Goal: Task Accomplishment & Management: Manage account settings

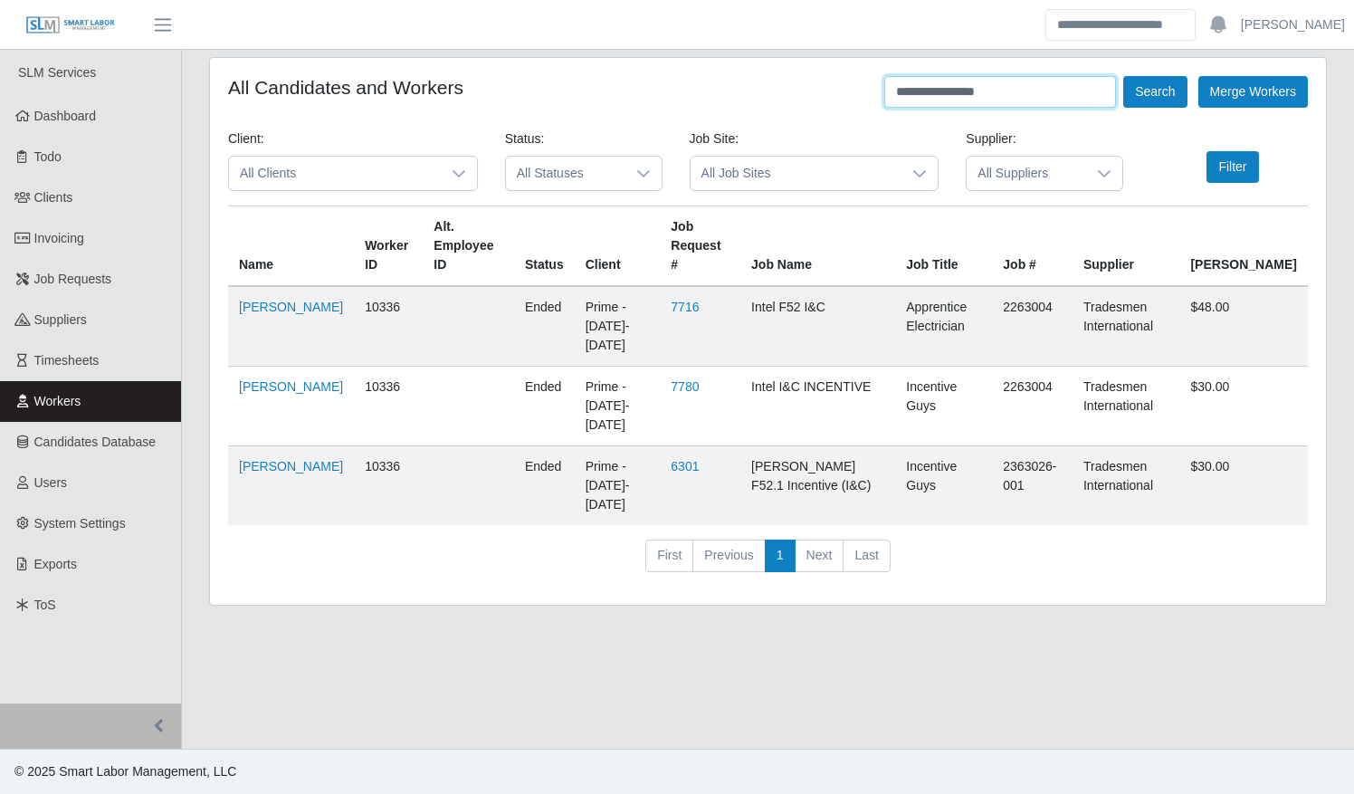
drag, startPoint x: 1006, startPoint y: 89, endPoint x: 757, endPoint y: 86, distance: 249.8
click at [757, 86] on div "**********" at bounding box center [768, 92] width 1080 height 32
type input "*"
type input "**********"
click at [1123, 76] on button "Search" at bounding box center [1154, 92] width 63 height 32
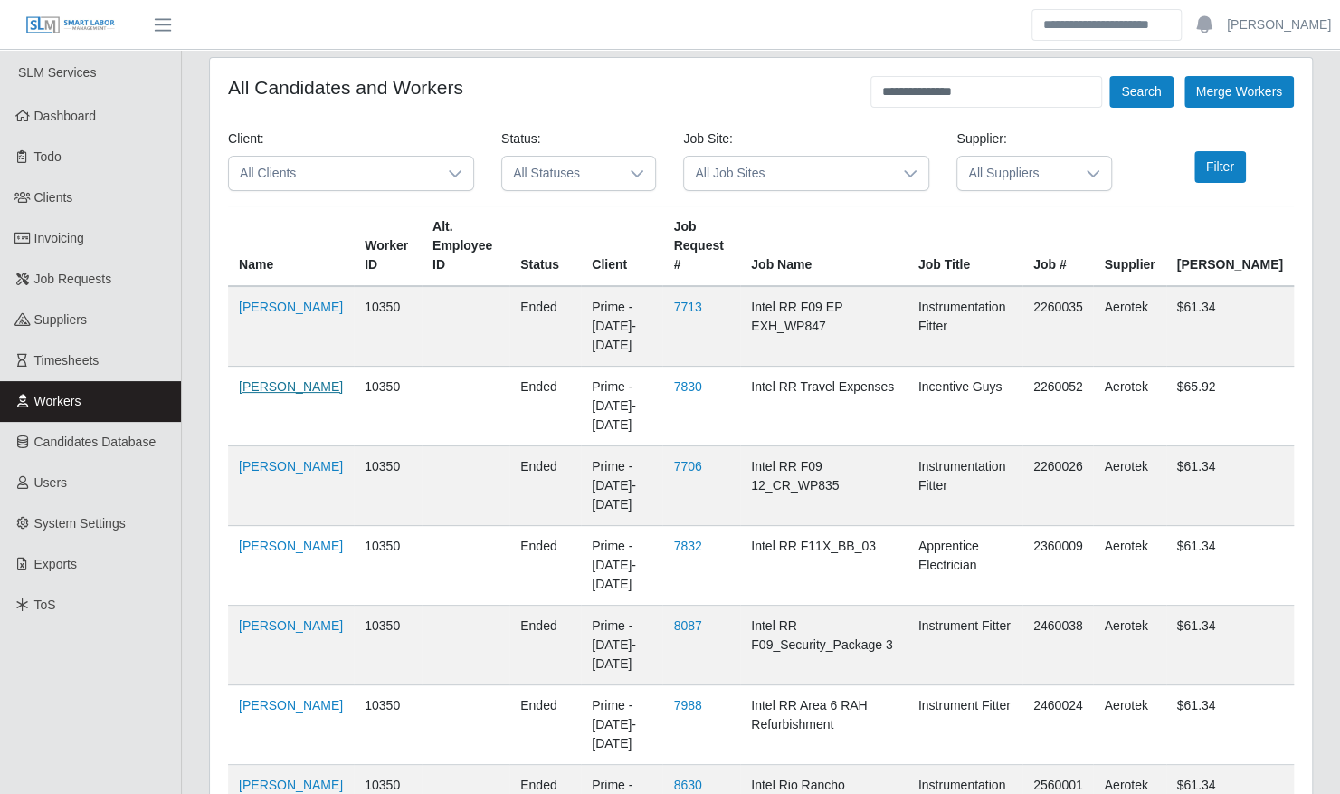
click at [257, 379] on link "[PERSON_NAME]" at bounding box center [291, 386] width 104 height 14
drag, startPoint x: 49, startPoint y: 320, endPoint x: 65, endPoint y: 324, distance: 16.7
click at [49, 320] on span "Suppliers" at bounding box center [60, 319] width 52 height 14
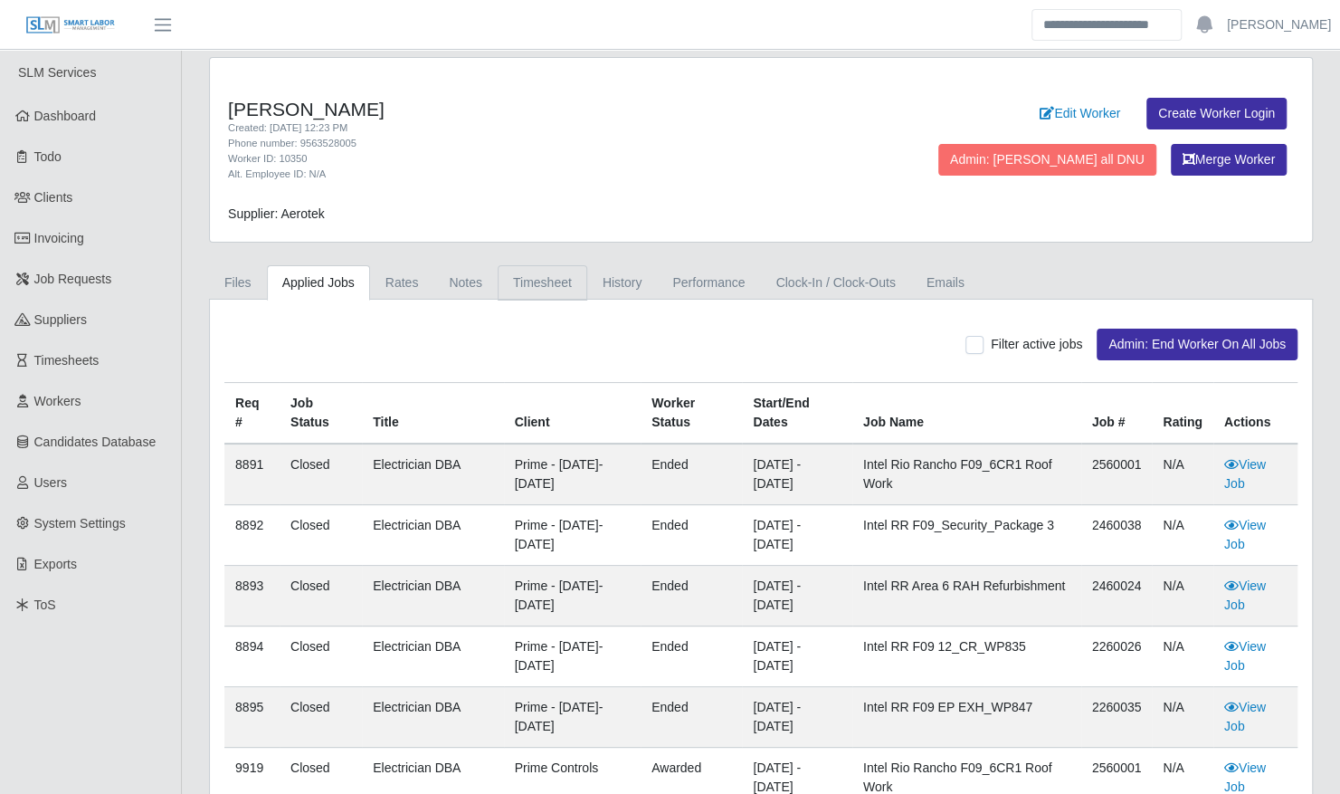
click at [556, 275] on link "Timesheet" at bounding box center [543, 282] width 90 height 35
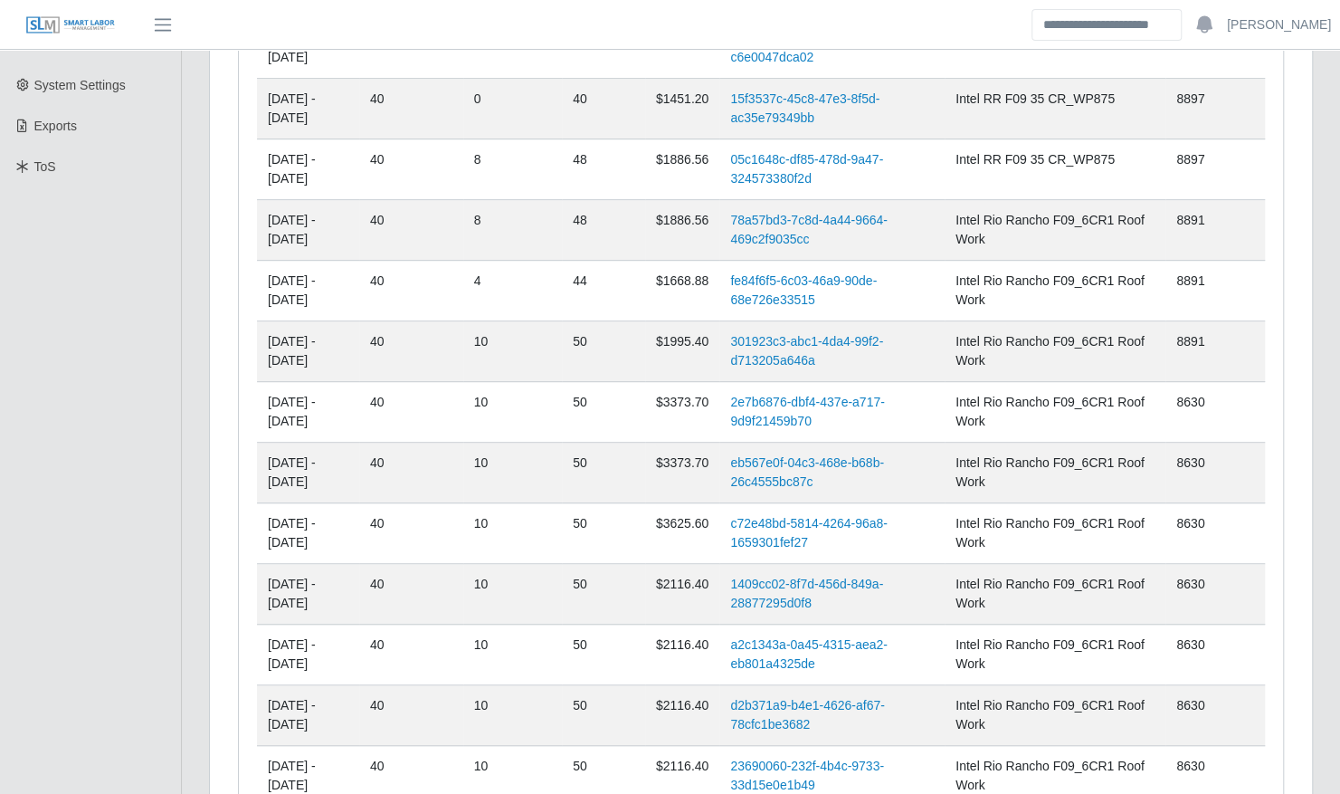
scroll to position [441, 0]
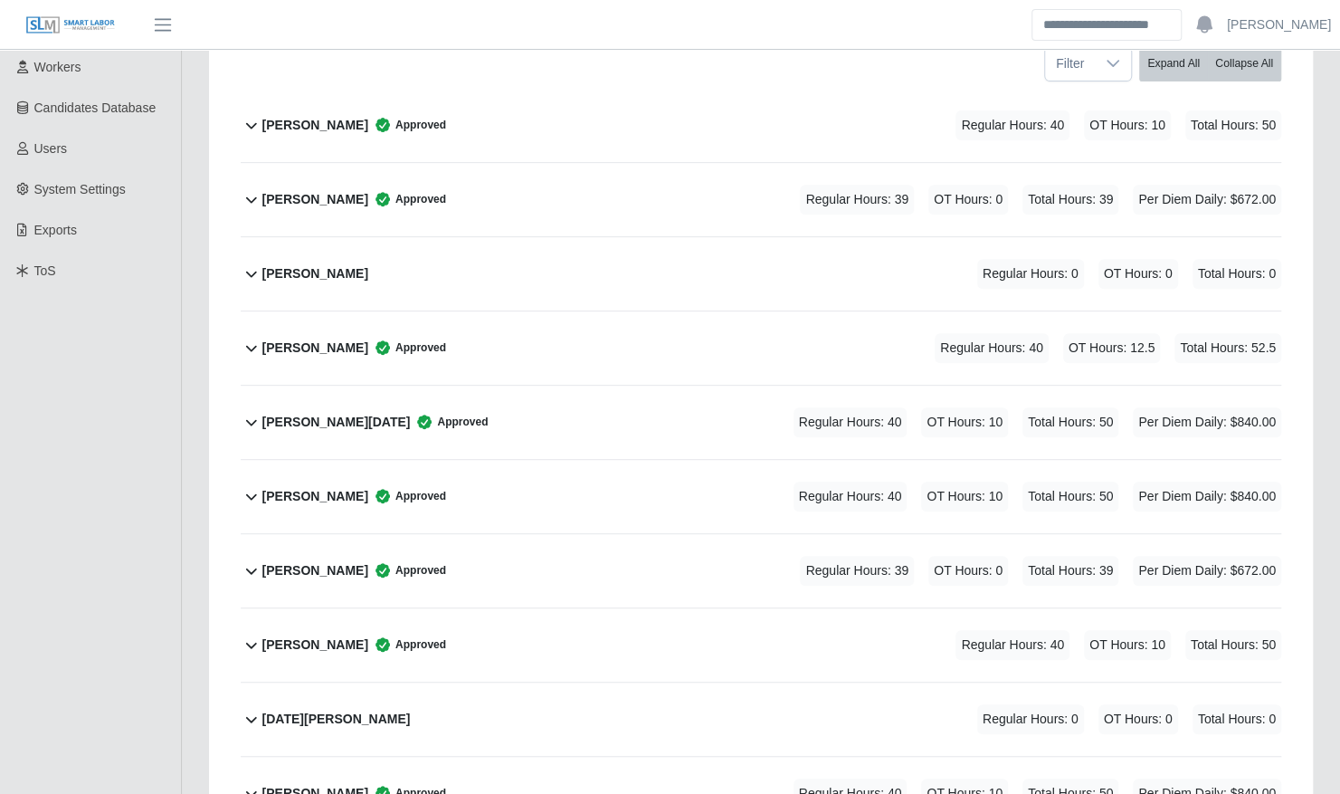
scroll to position [424, 0]
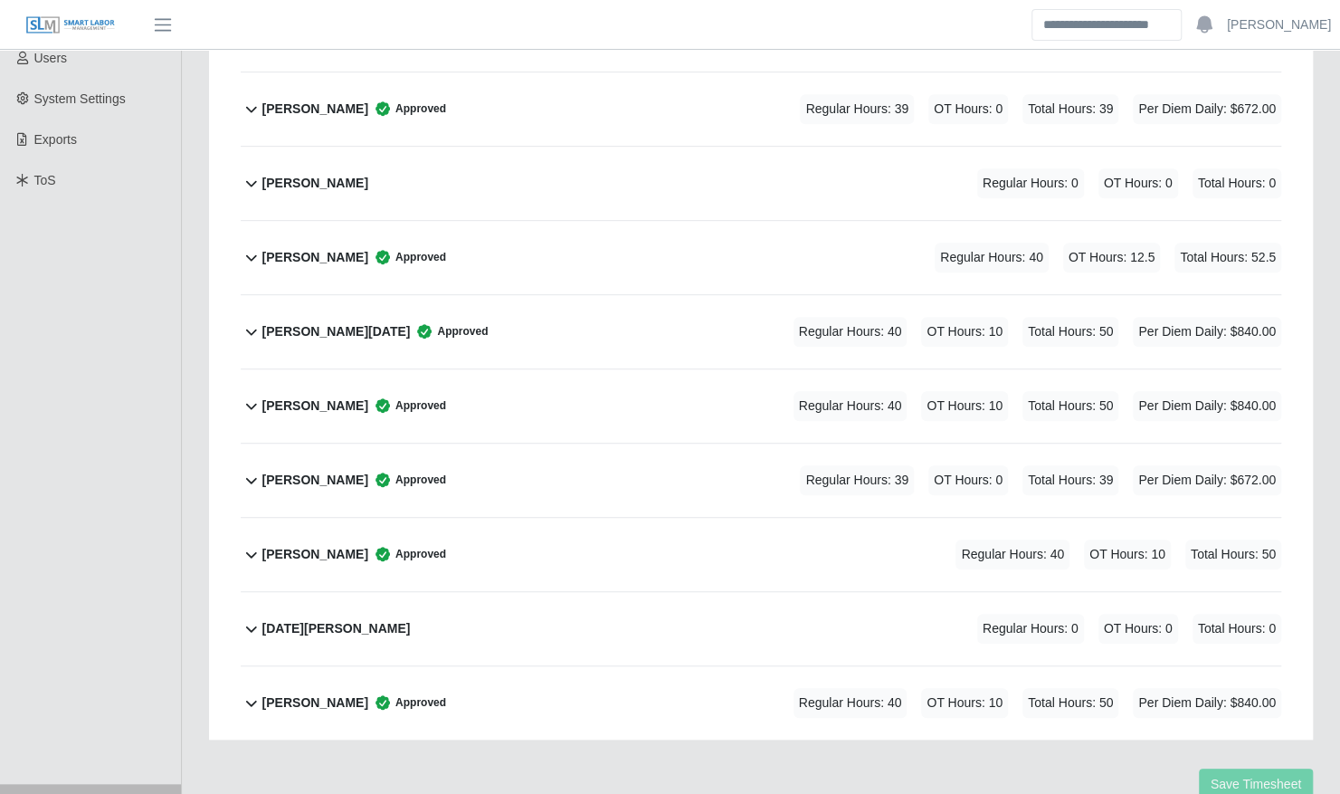
click at [648, 527] on div "[PERSON_NAME] Approved Regular Hours: 40 OT Hours: 10 Total Hours: 50" at bounding box center [771, 554] width 1019 height 73
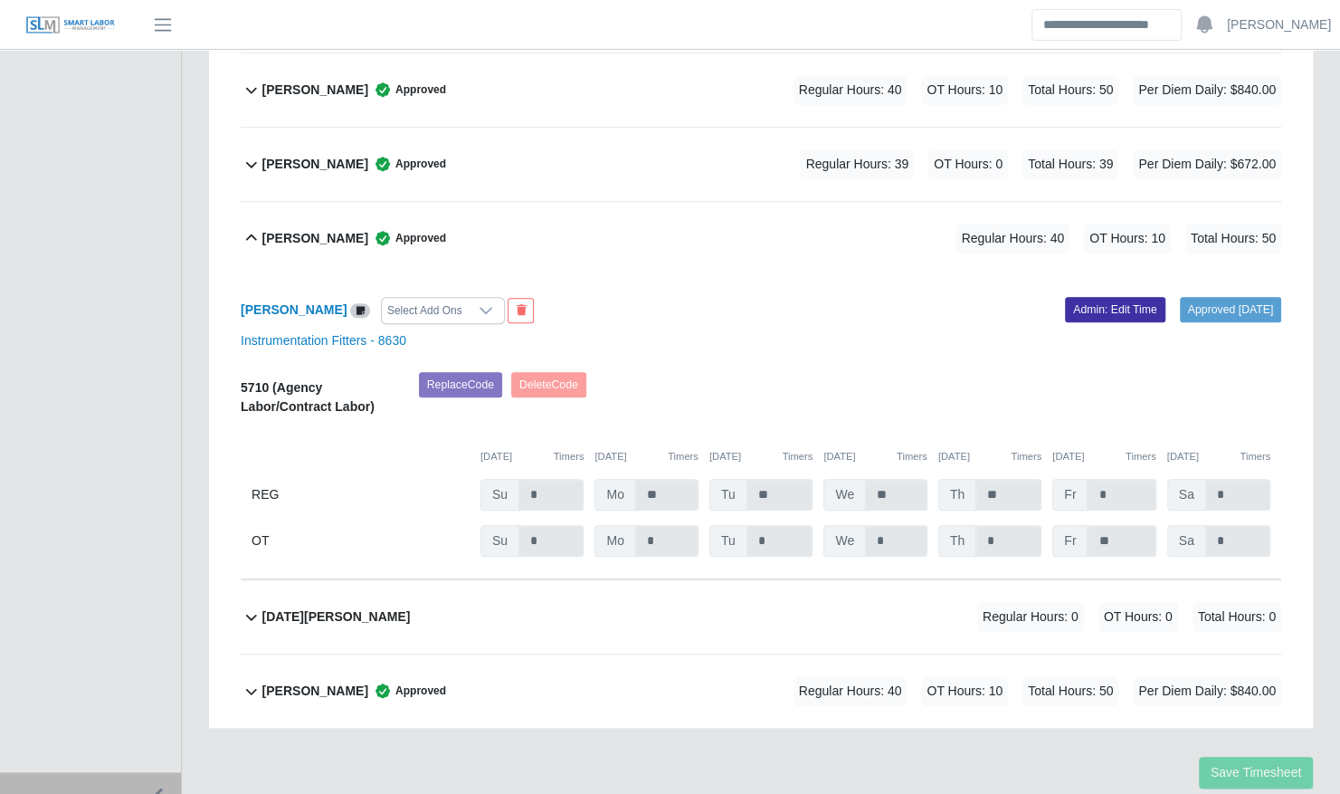
scroll to position [752, 0]
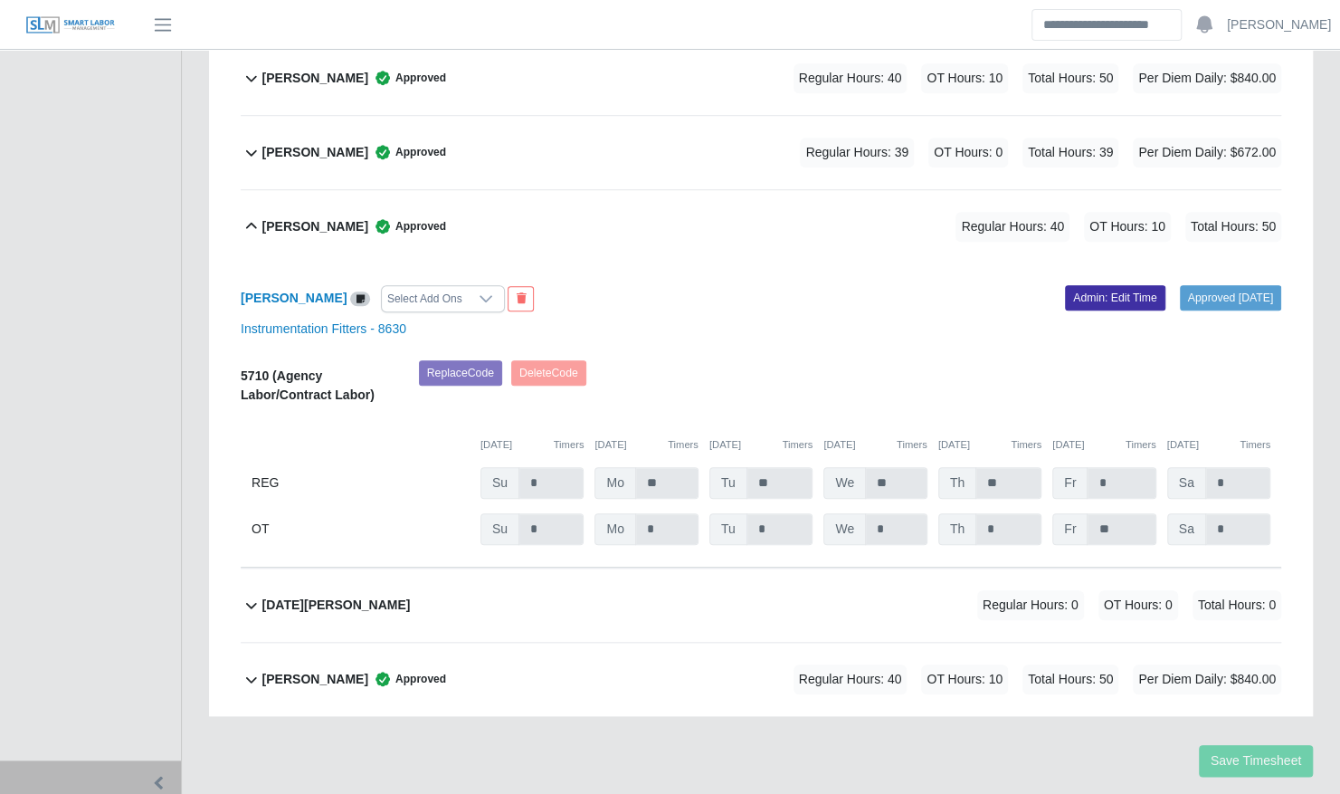
click at [735, 221] on div "Miguel Martinez Approved Regular Hours: 40 OT Hours: 10 Total Hours: 50" at bounding box center [771, 226] width 1019 height 73
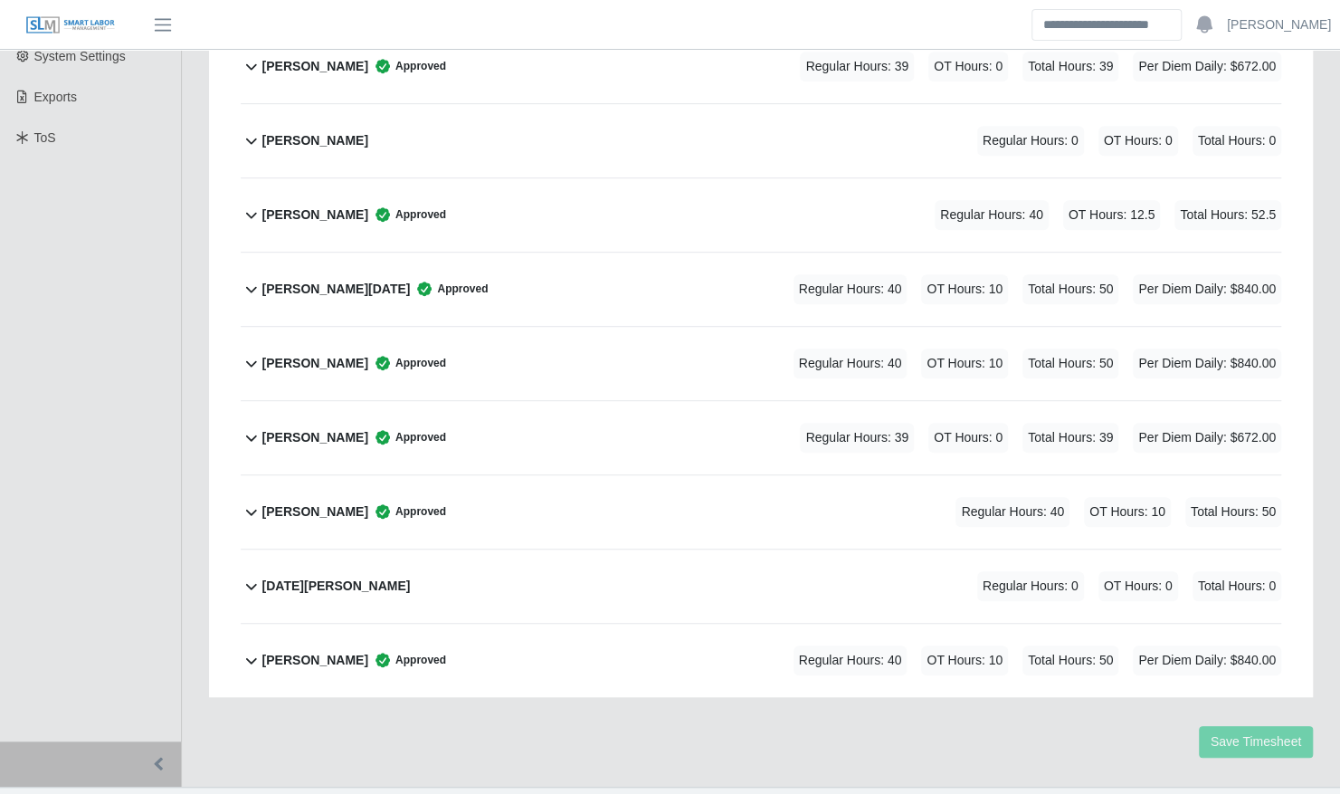
scroll to position [484, 0]
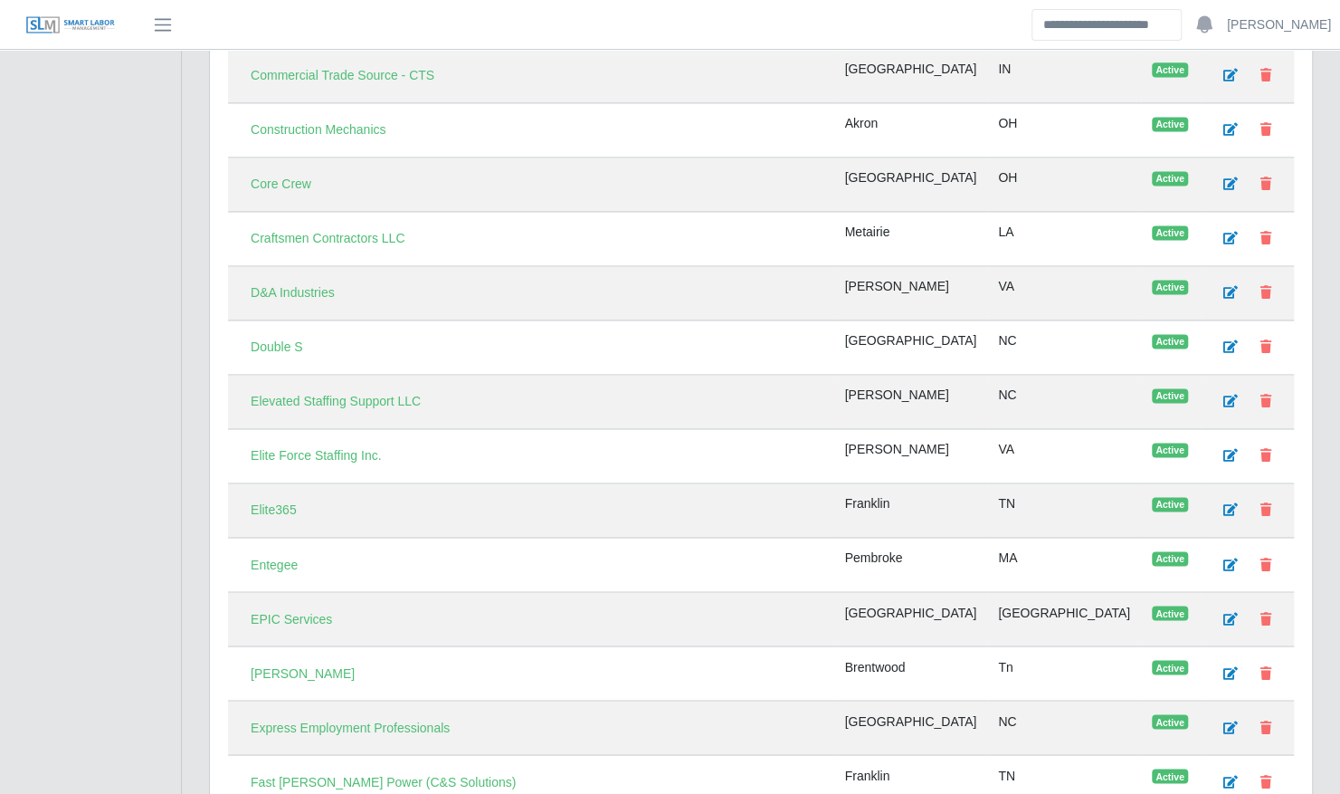
scroll to position [1442, 0]
click at [288, 548] on link "Entegee" at bounding box center [274, 564] width 71 height 32
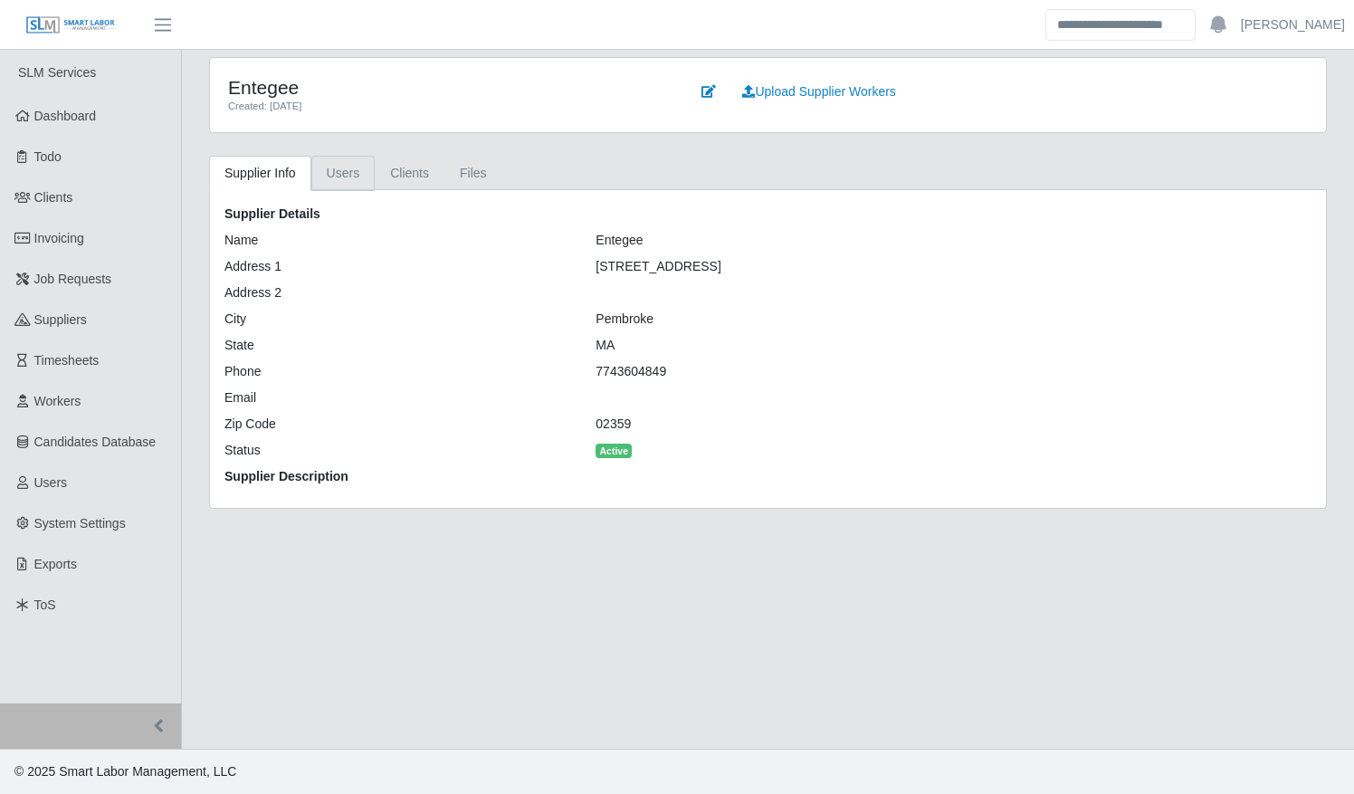
click at [341, 168] on link "Users" at bounding box center [343, 173] width 64 height 35
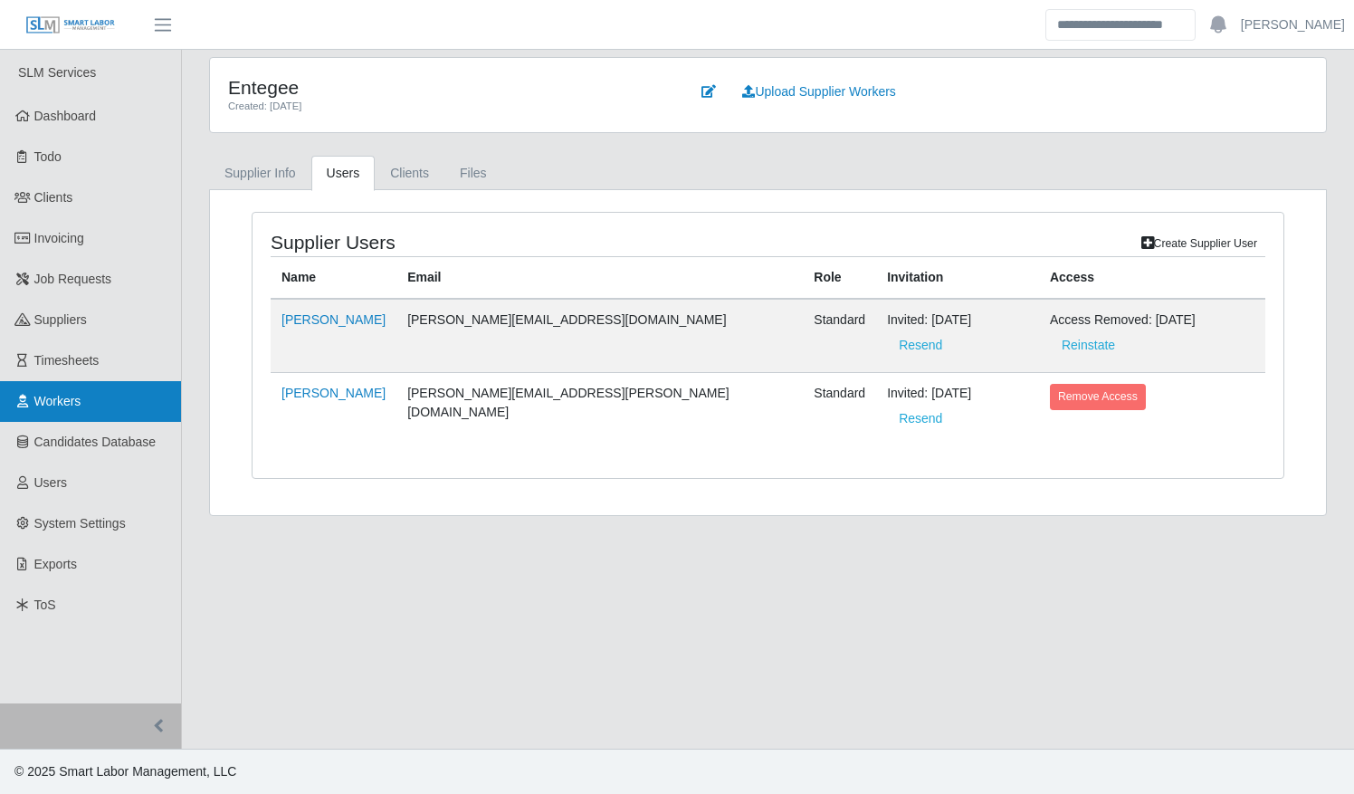
click at [60, 396] on span "Workers" at bounding box center [57, 401] width 47 height 14
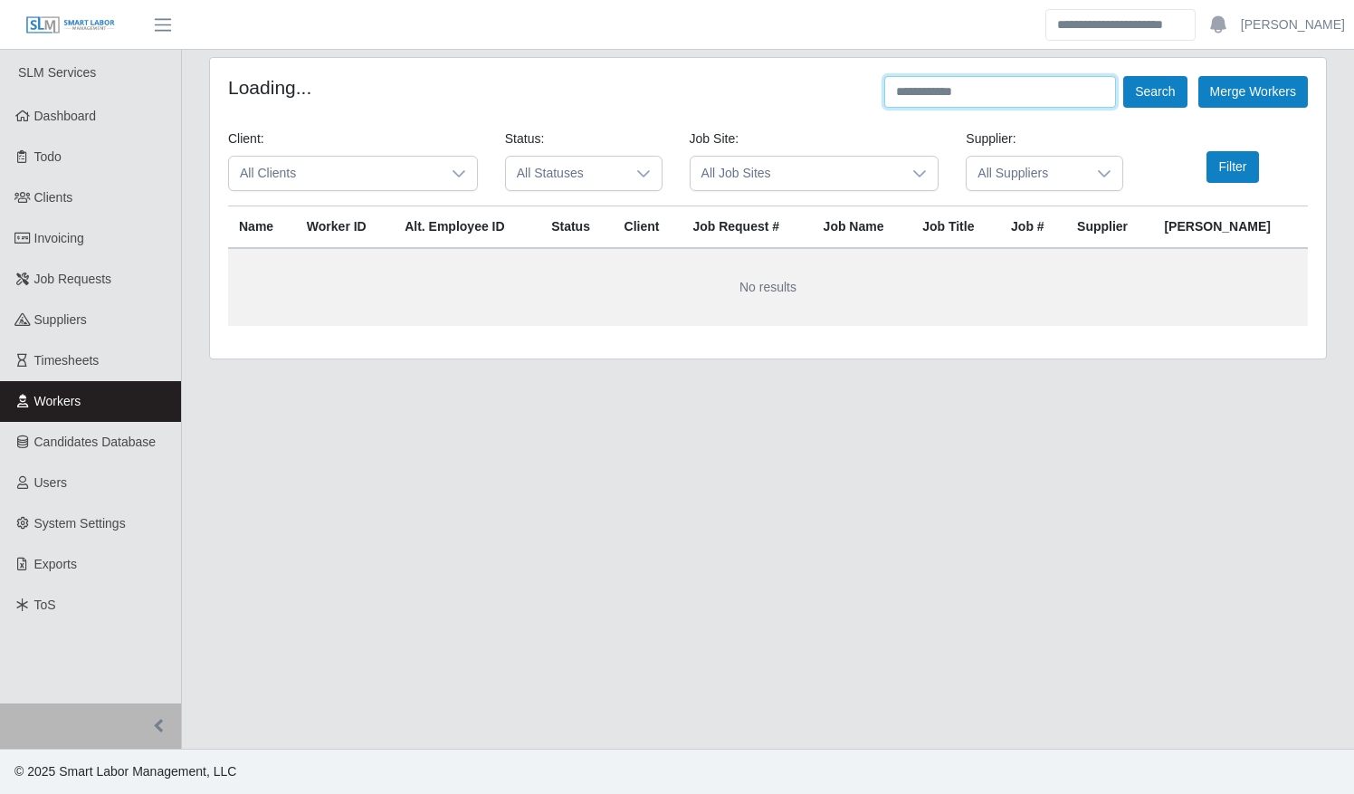
click at [1029, 98] on input "text" at bounding box center [1000, 92] width 232 height 32
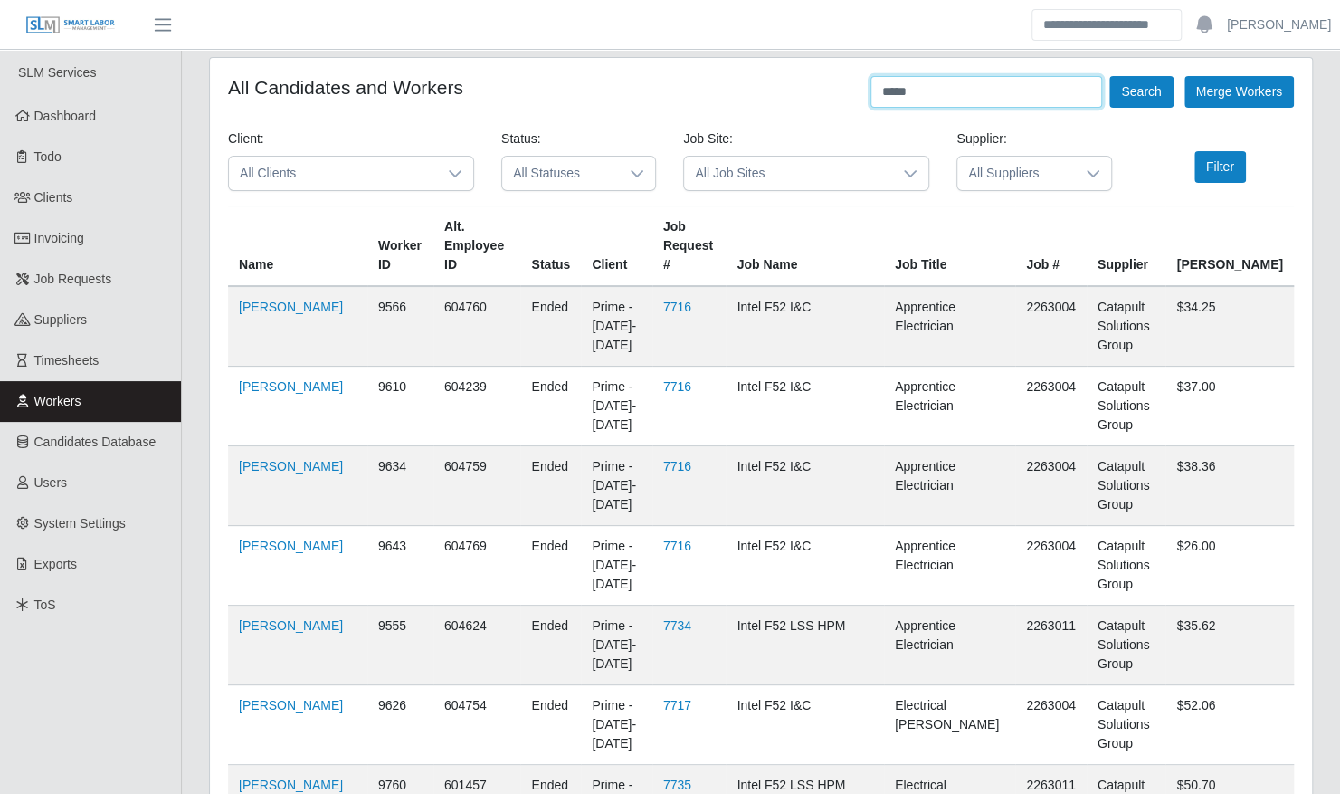
type input "*****"
click at [1110, 76] on button "Search" at bounding box center [1141, 92] width 63 height 32
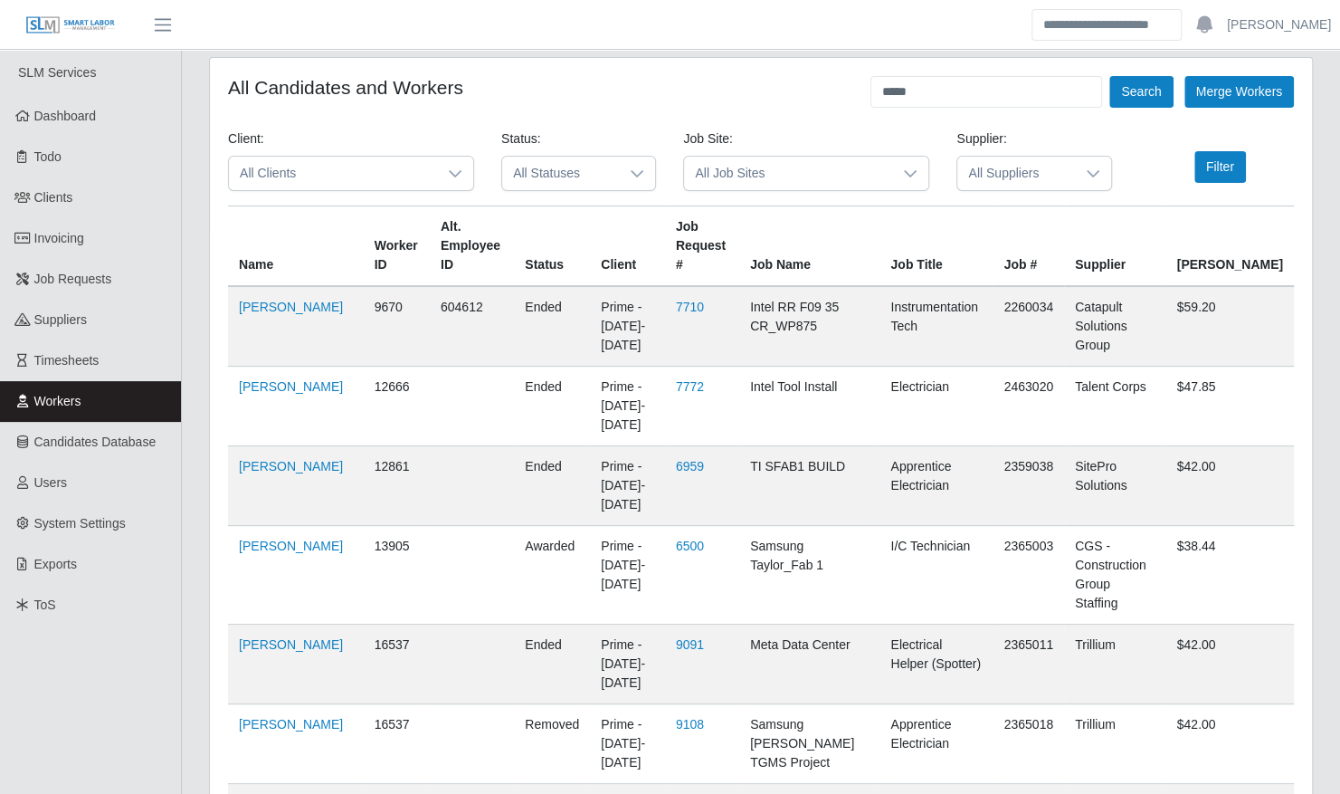
click at [250, 534] on td "[PERSON_NAME]" at bounding box center [296, 575] width 136 height 99
click at [252, 543] on link "[PERSON_NAME]" at bounding box center [291, 546] width 104 height 14
click at [75, 312] on span "Suppliers" at bounding box center [60, 319] width 52 height 14
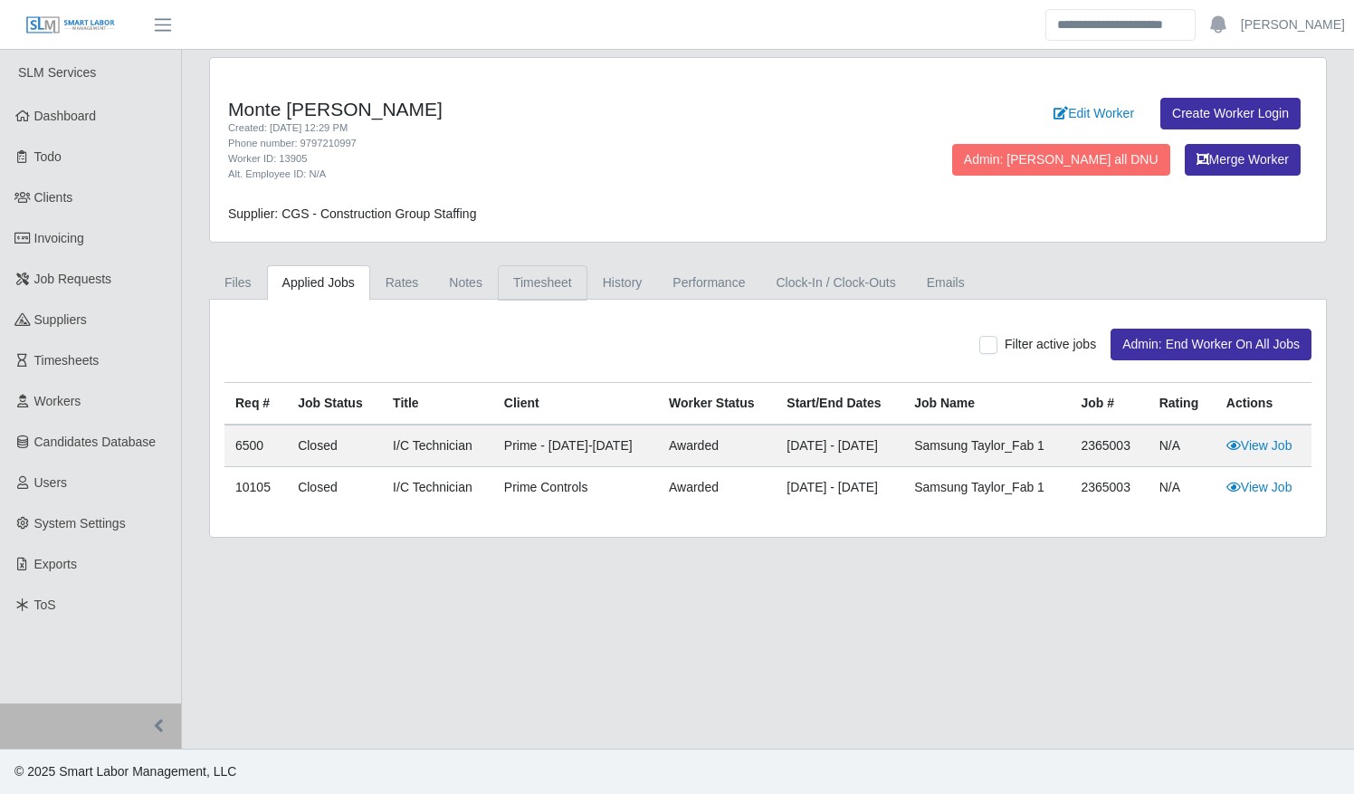
click at [520, 277] on link "Timesheet" at bounding box center [543, 282] width 90 height 35
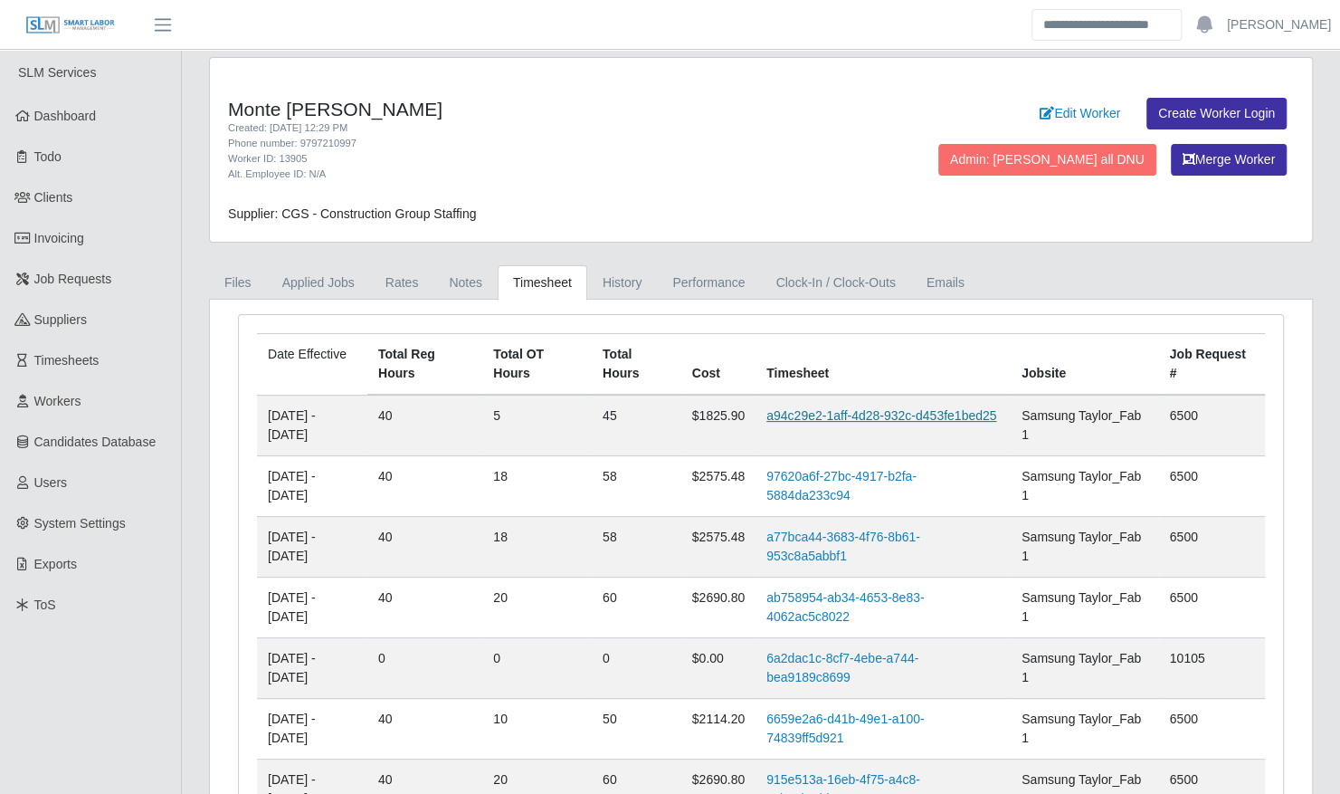
click at [845, 418] on link "a94c29e2-1aff-4d28-932c-d453fe1bed25" at bounding box center [882, 415] width 230 height 14
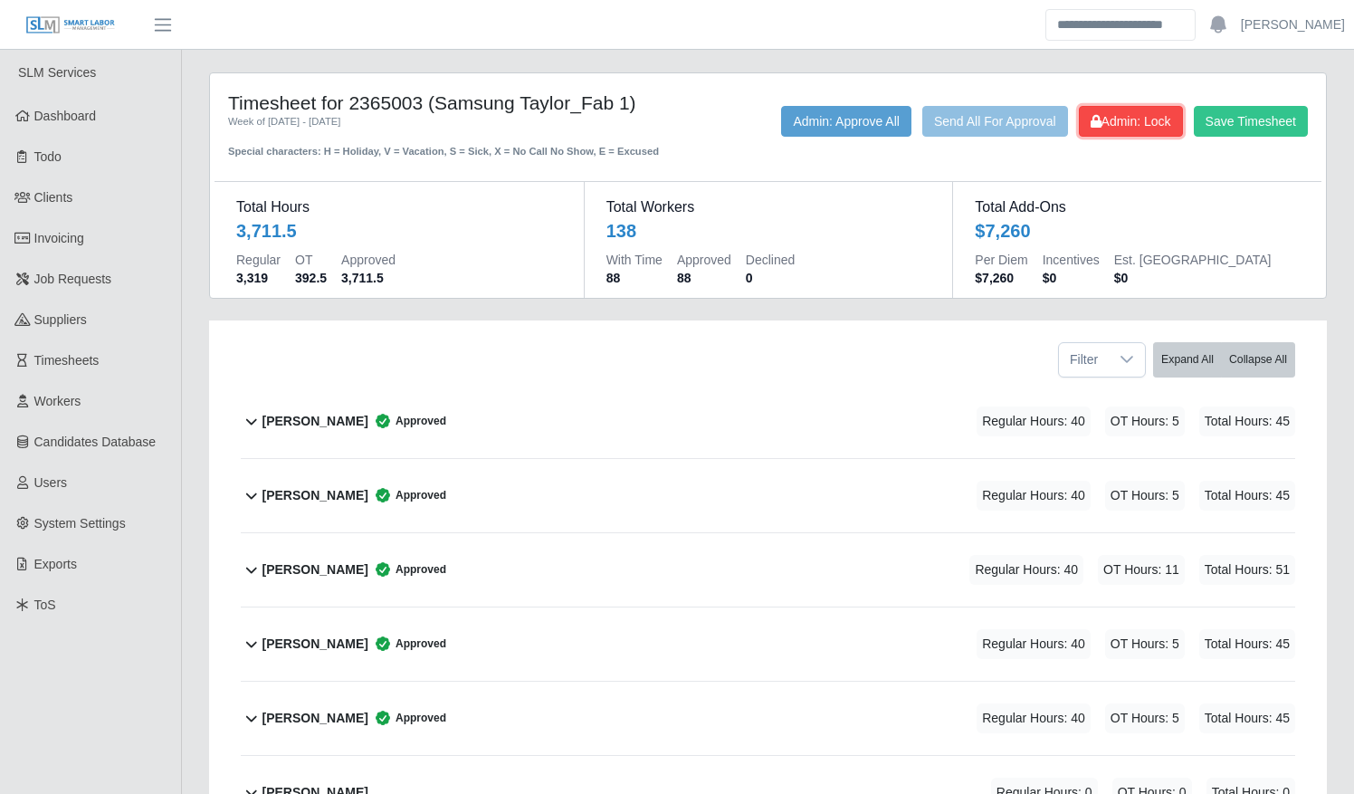
click at [1115, 126] on span "Admin: Lock" at bounding box center [1131, 121] width 81 height 14
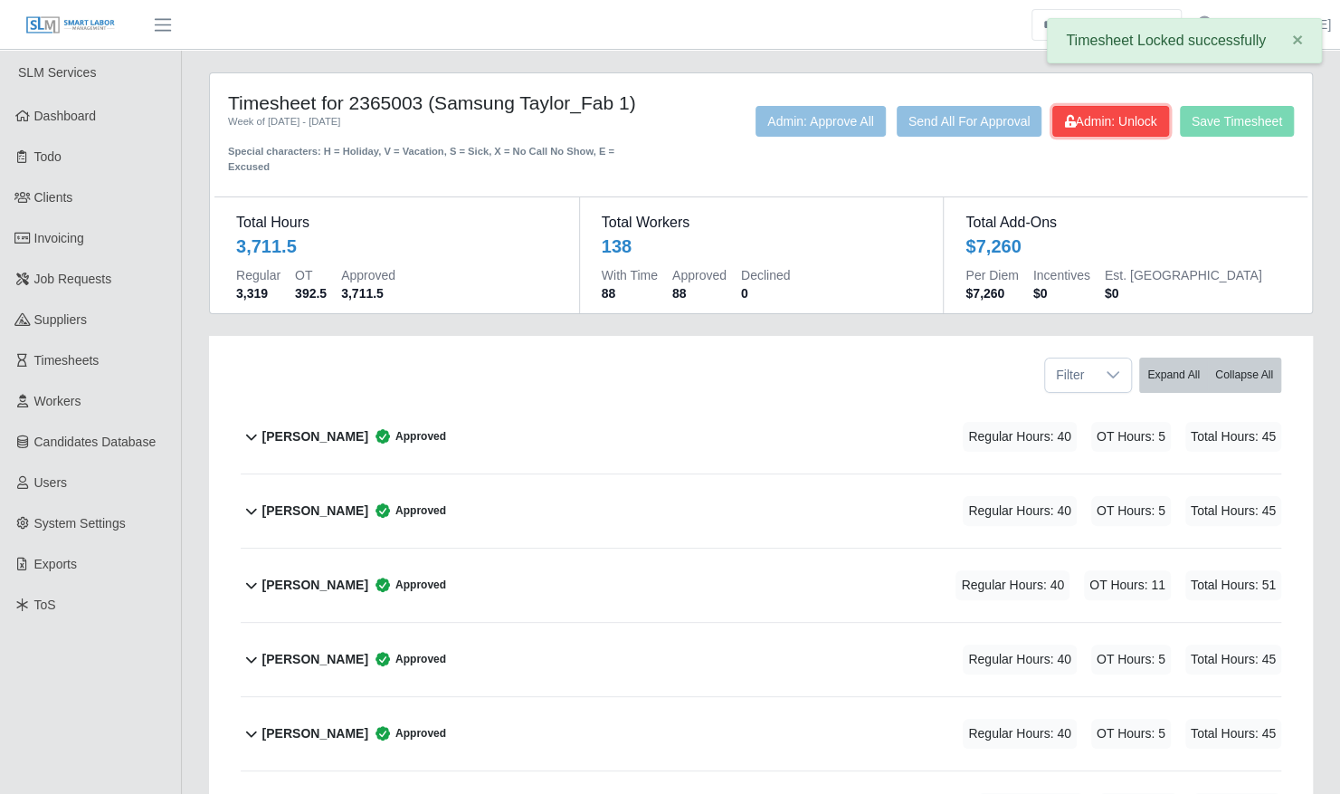
click at [1077, 125] on span "Admin: Unlock" at bounding box center [1110, 121] width 92 height 14
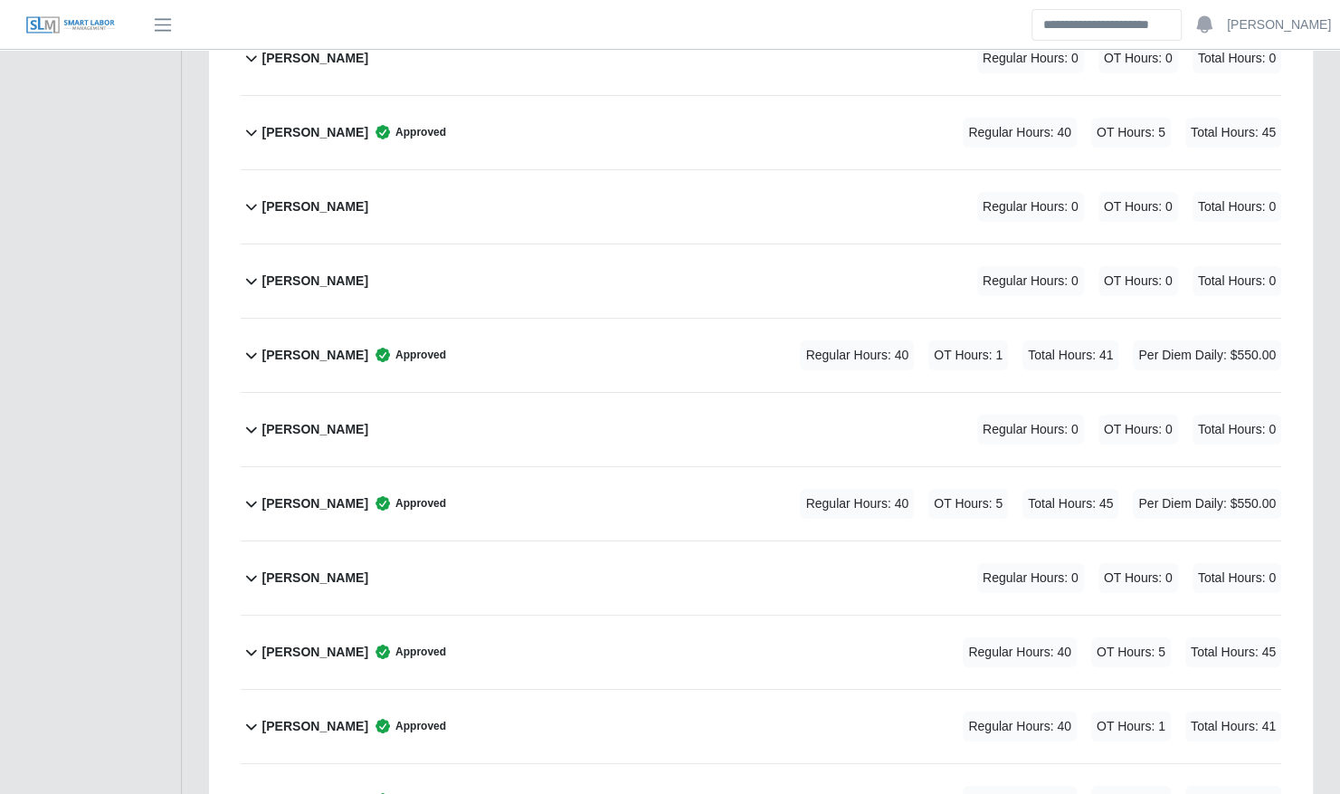
scroll to position [7719, 0]
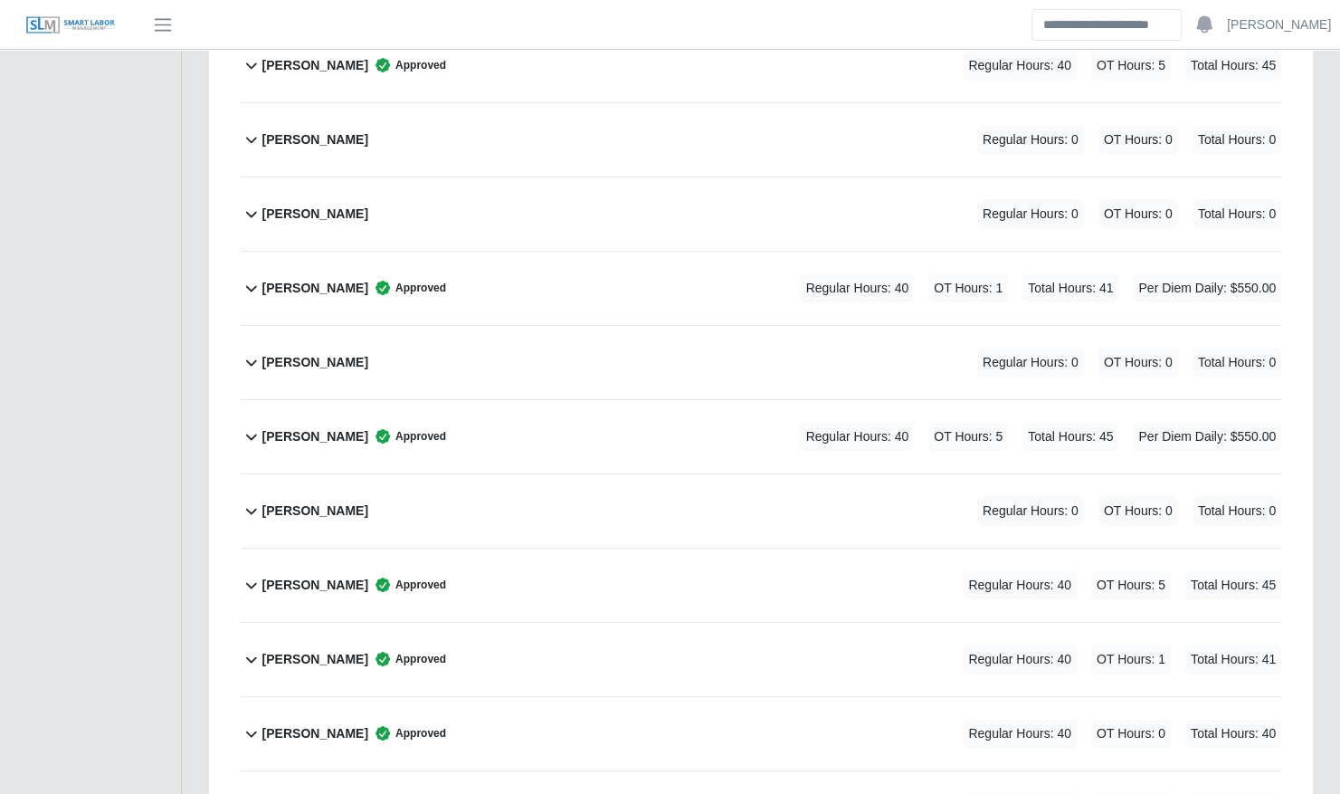
click at [501, 400] on div "Monte Kimey Jr. Approved Regular Hours: 40 OT Hours: 5 Total Hours: 45 Per Diem…" at bounding box center [771, 436] width 1019 height 73
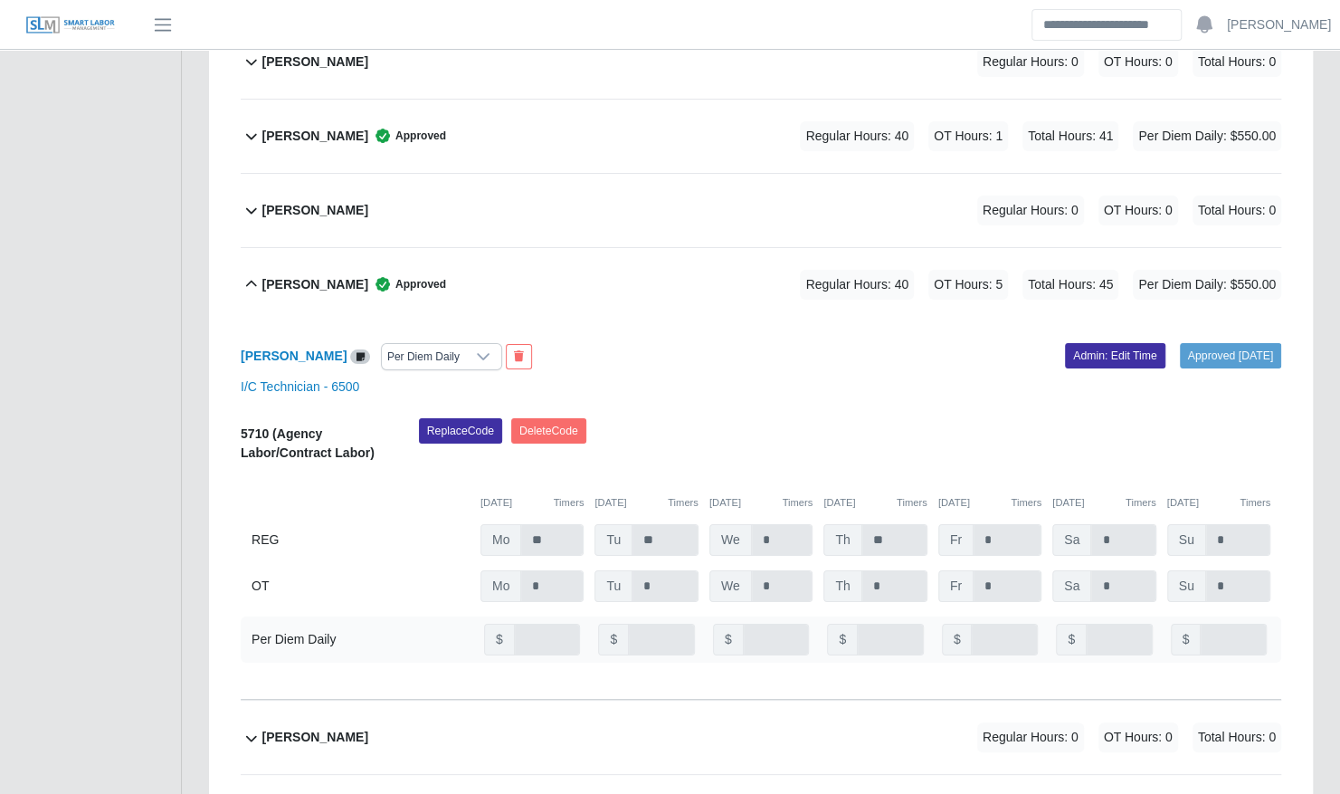
scroll to position [7923, 0]
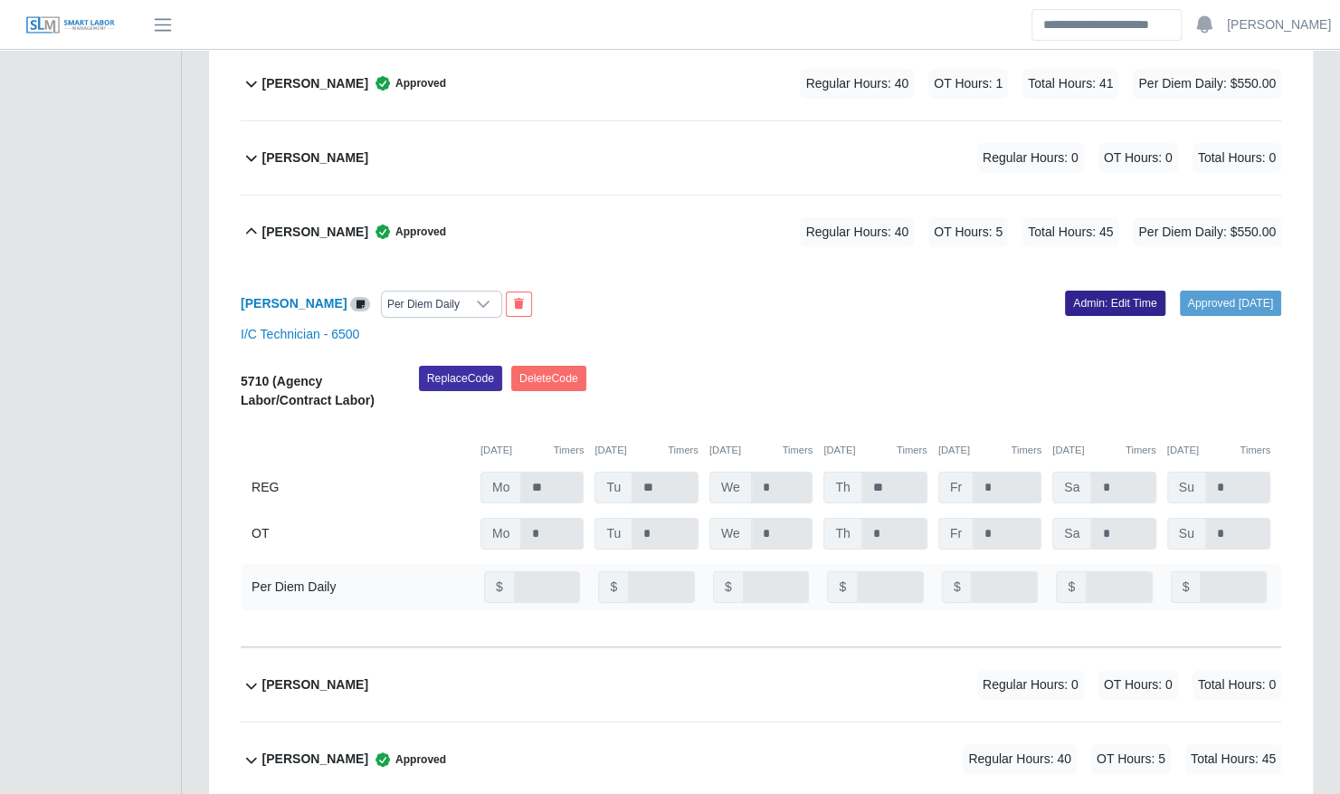
click at [1073, 291] on link "Admin: Edit Time" at bounding box center [1115, 303] width 100 height 25
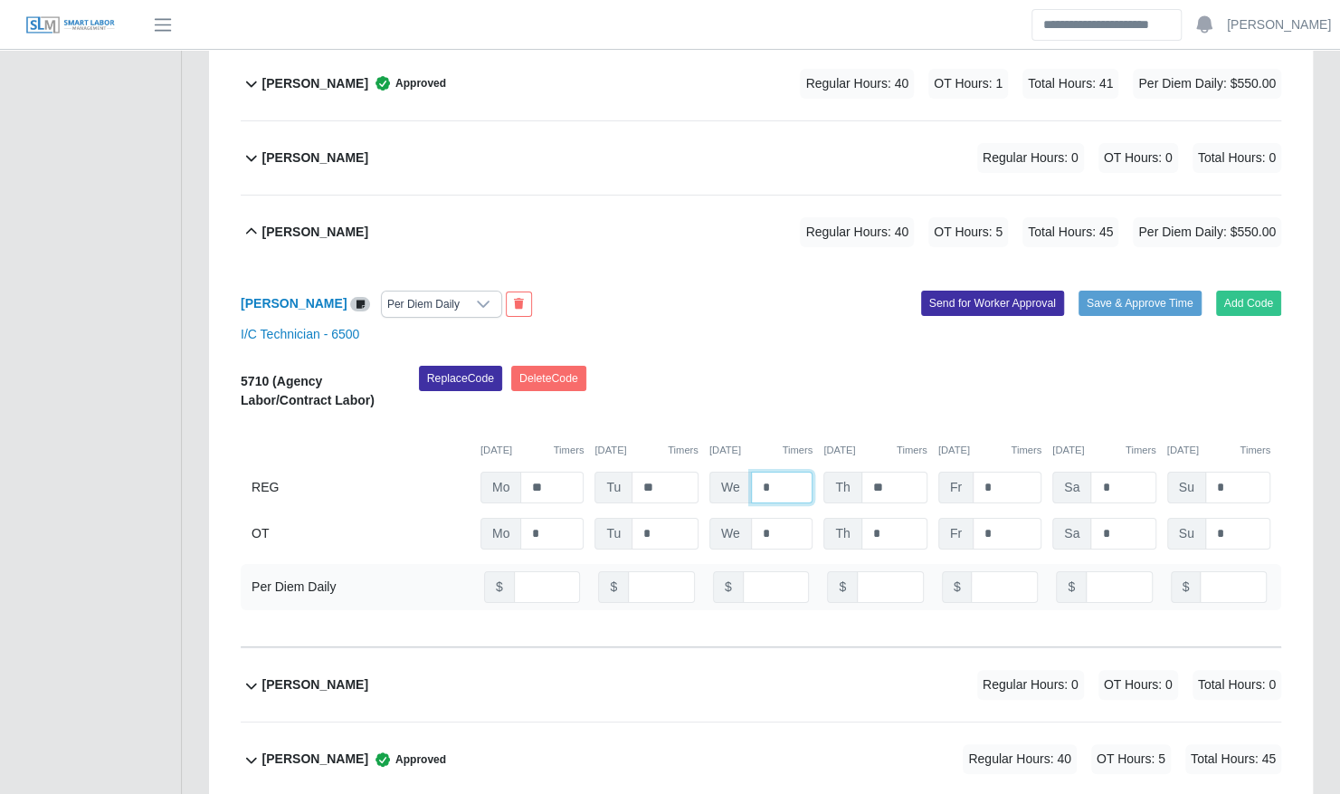
drag, startPoint x: 783, startPoint y: 436, endPoint x: 739, endPoint y: 424, distance: 46.1
click at [0, 0] on div "We *" at bounding box center [0, 0] width 0 height 0
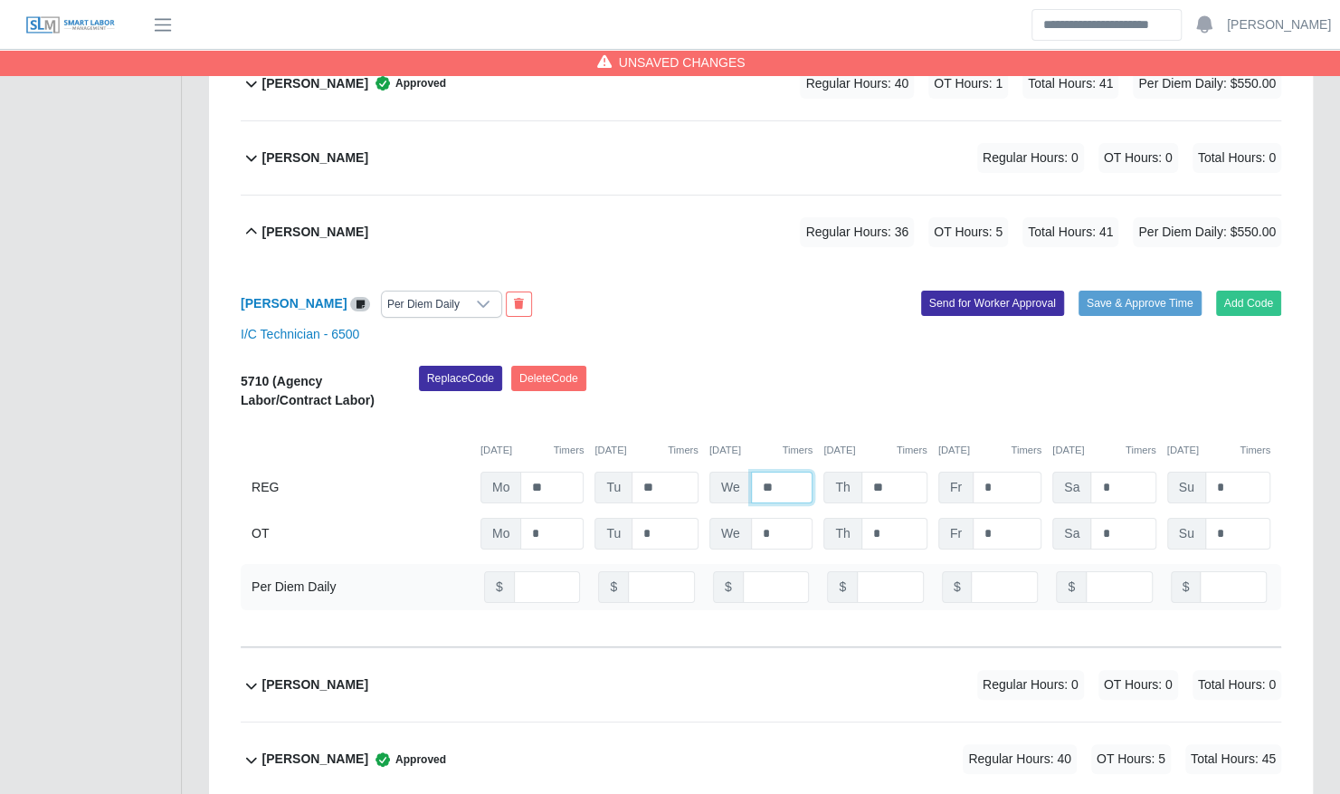
type input "**"
type input "*"
drag, startPoint x: 1005, startPoint y: 486, endPoint x: 938, endPoint y: 483, distance: 67.0
click at [0, 0] on div "Fr *" at bounding box center [0, 0] width 0 height 0
type input "**"
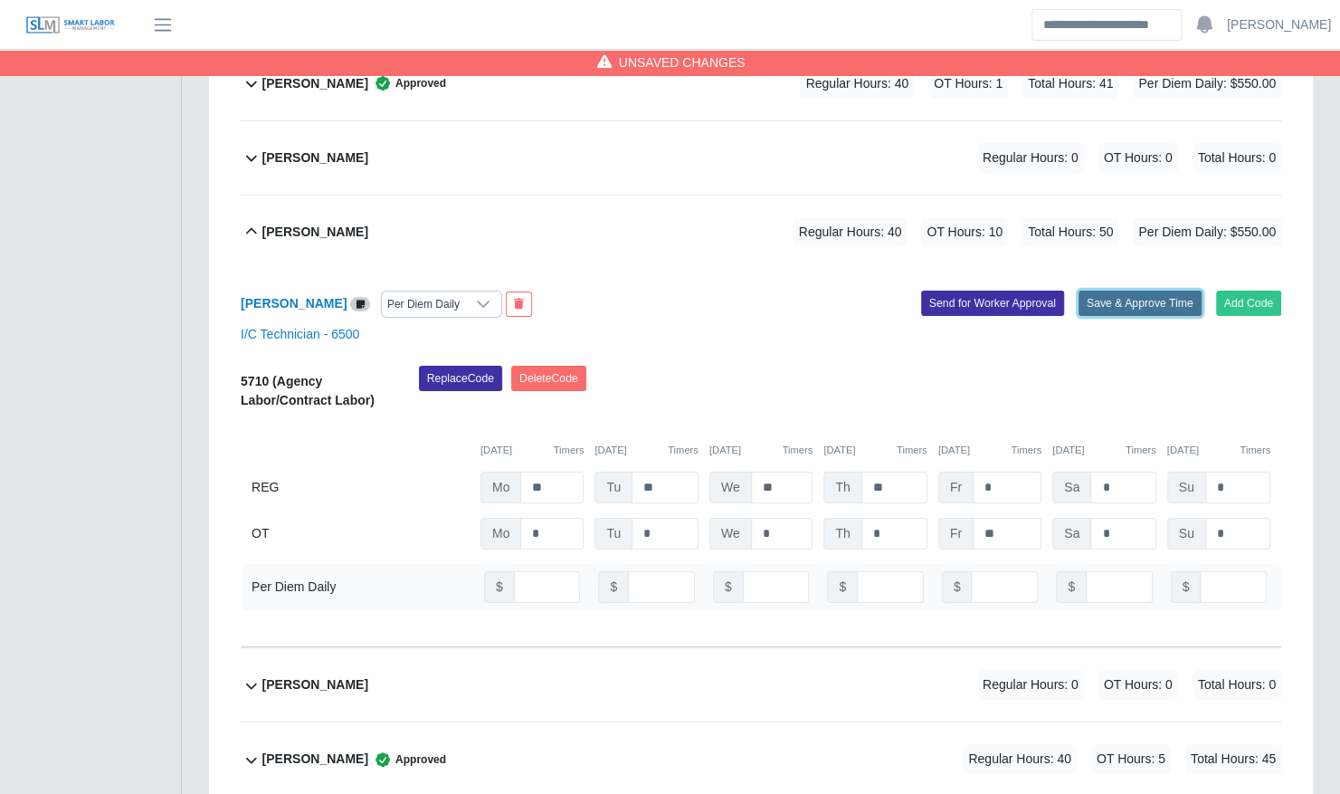
click at [1112, 291] on button "Save & Approve Time" at bounding box center [1140, 303] width 123 height 25
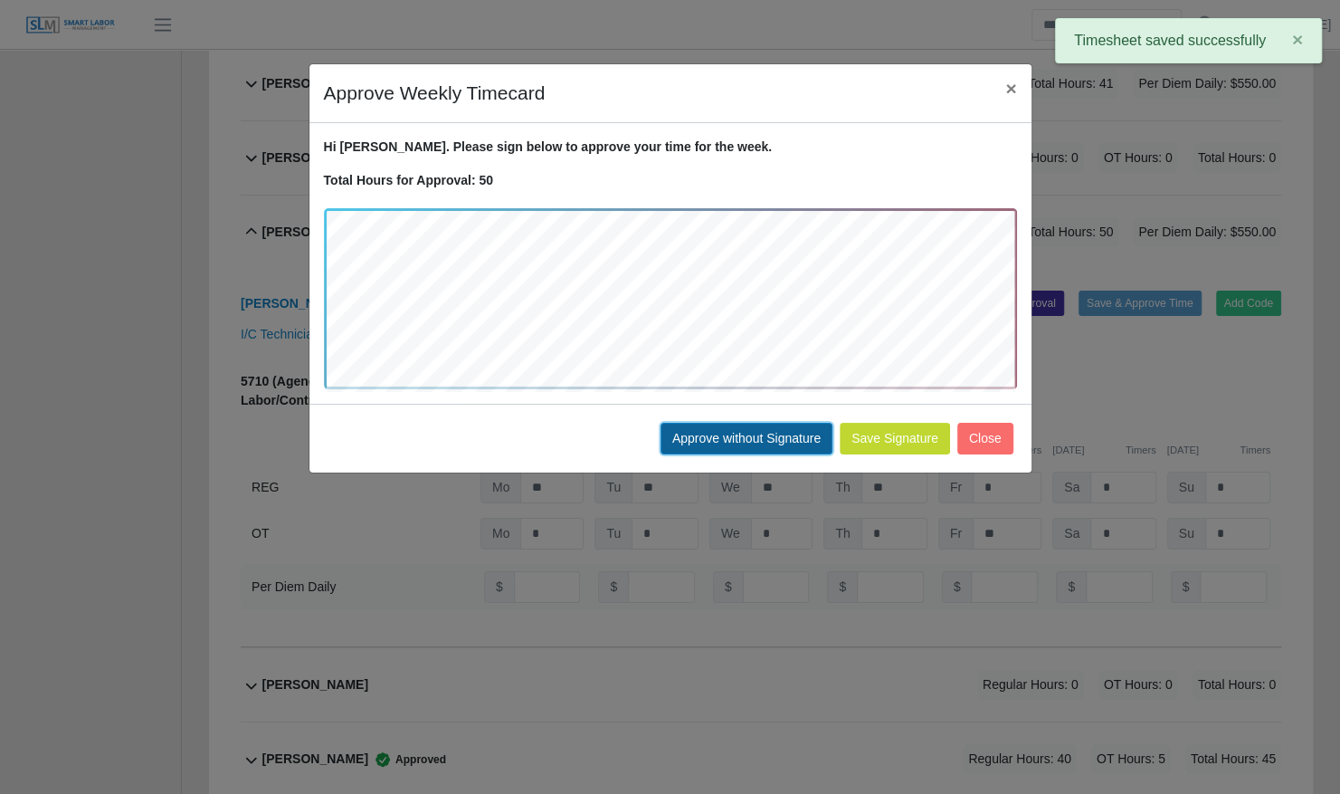
click at [769, 442] on button "Approve without Signature" at bounding box center [747, 439] width 172 height 32
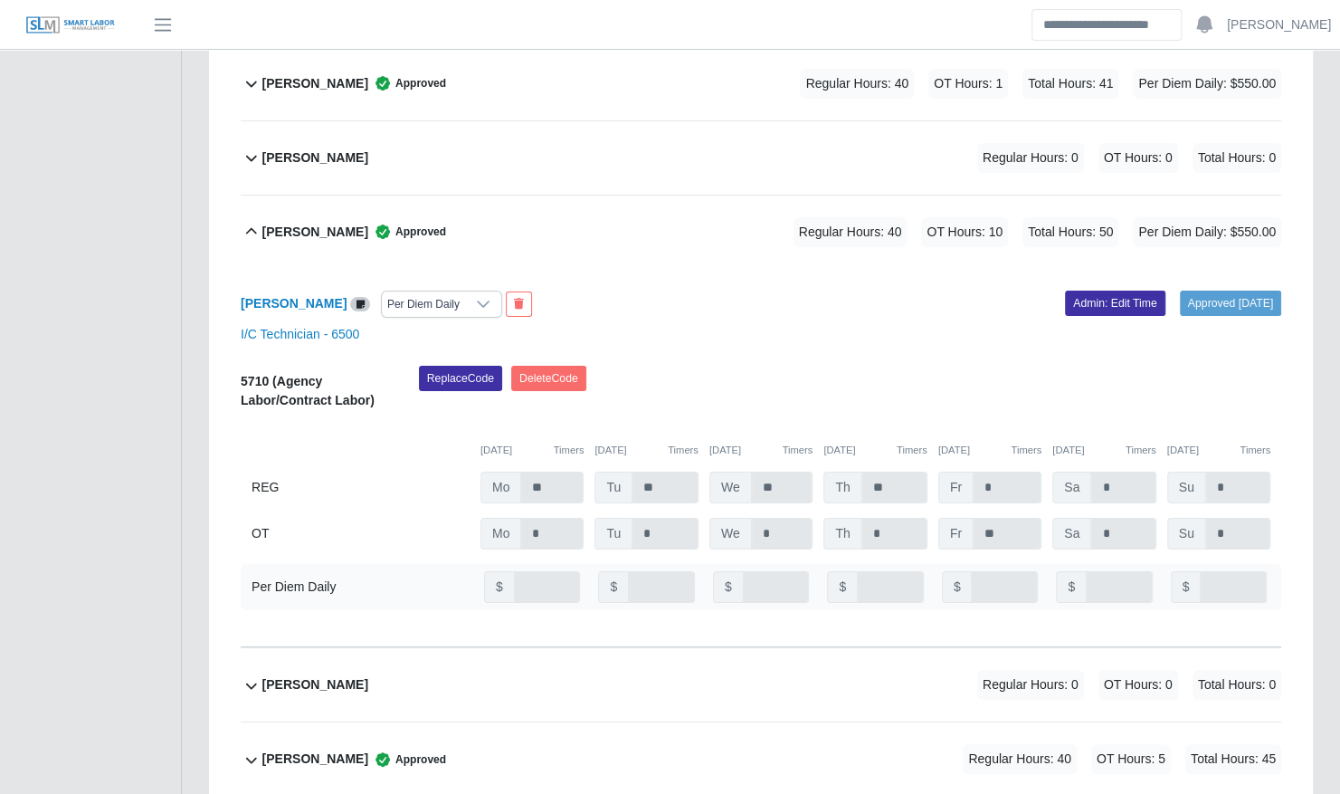
click at [656, 197] on div "Monte Kimey Jr. Approved Regular Hours: 40 OT Hours: 10 Total Hours: 50 Per Die…" at bounding box center [771, 231] width 1019 height 73
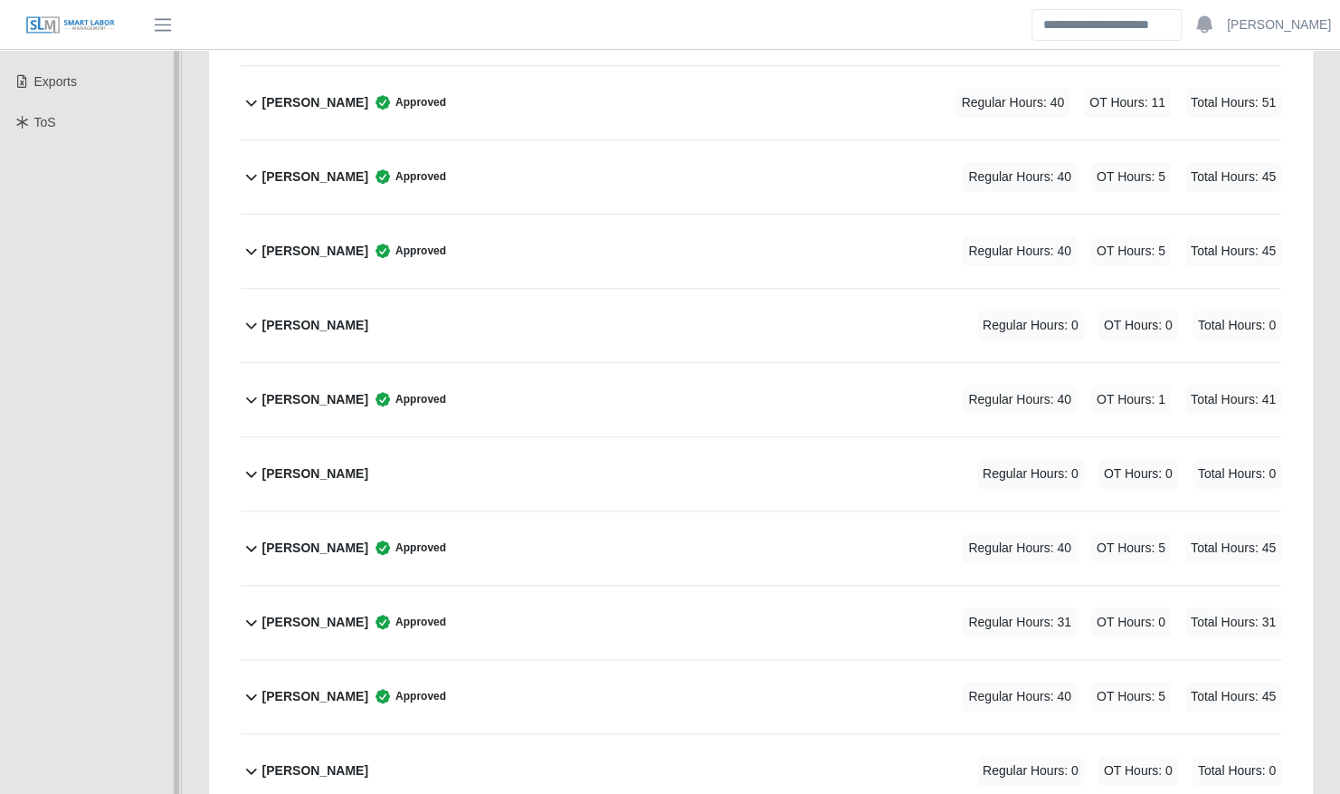
scroll to position [0, 0]
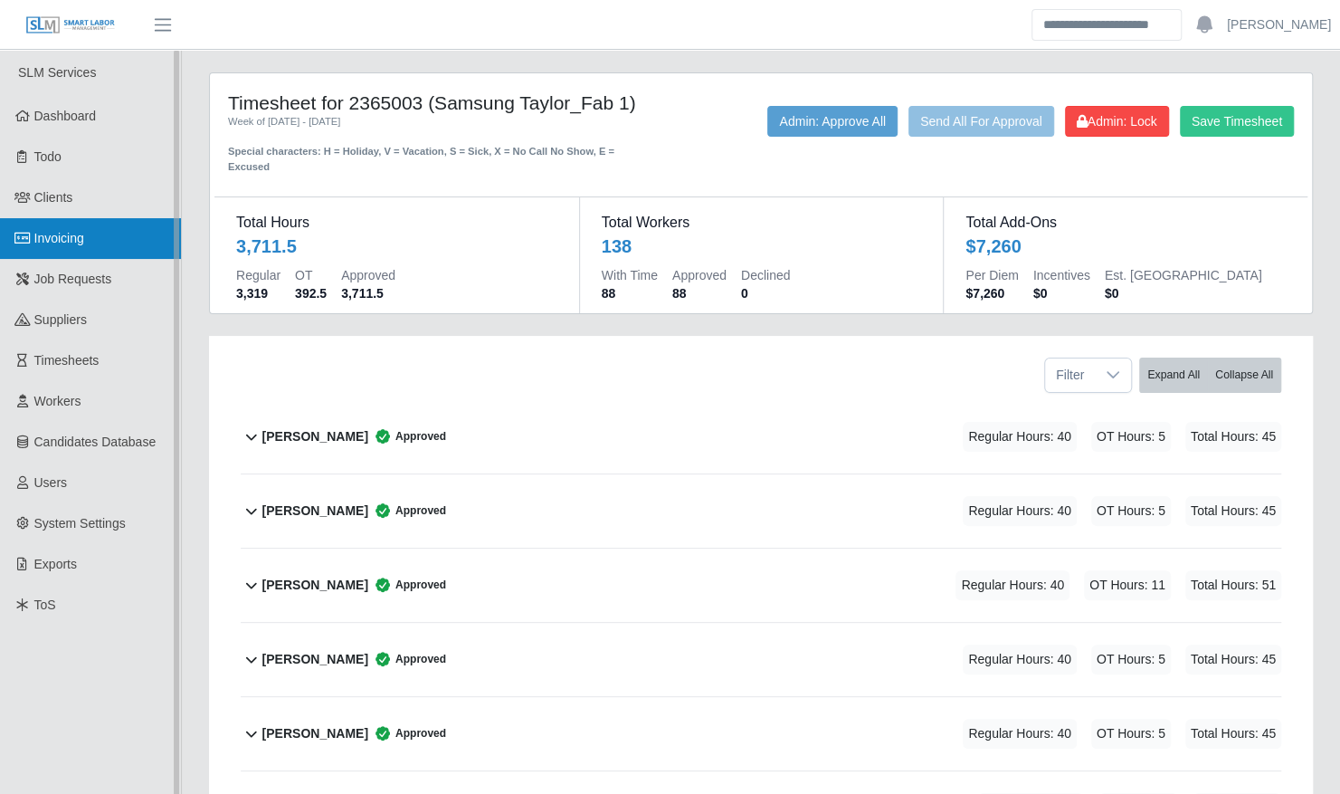
click at [52, 243] on span "Invoicing" at bounding box center [59, 238] width 50 height 14
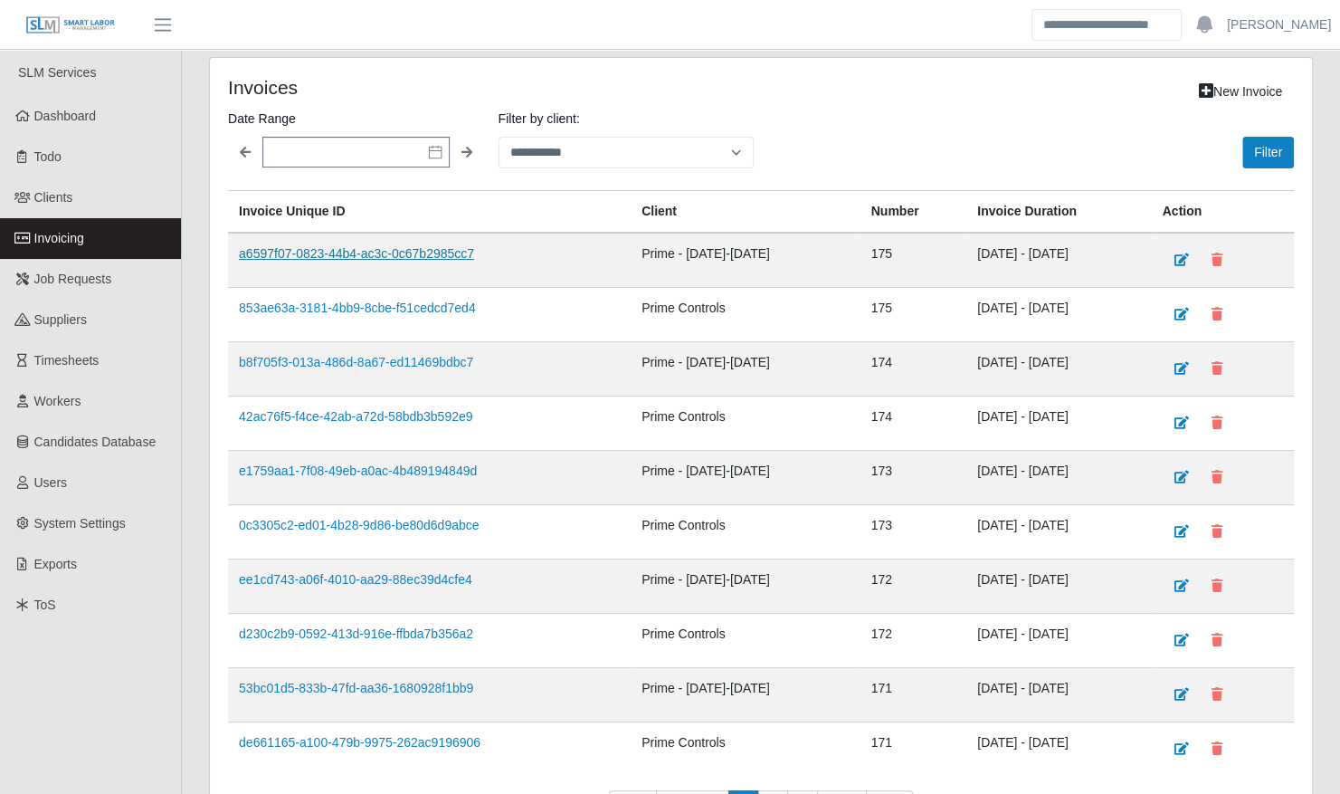
click at [399, 256] on link "a6597f07-0823-44b4-ac3c-0c67b2985cc7" at bounding box center [356, 253] width 235 height 14
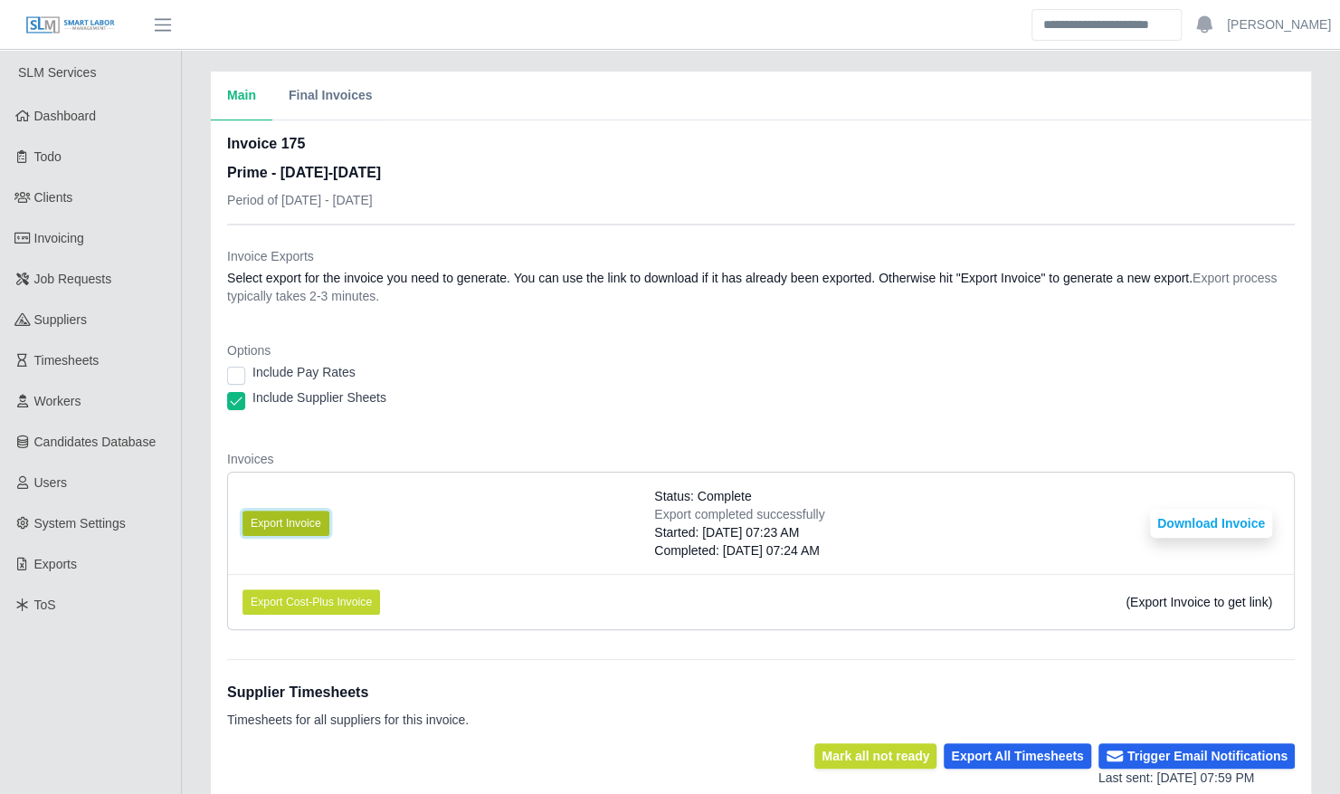
click at [311, 525] on button "Export Invoice" at bounding box center [286, 522] width 87 height 25
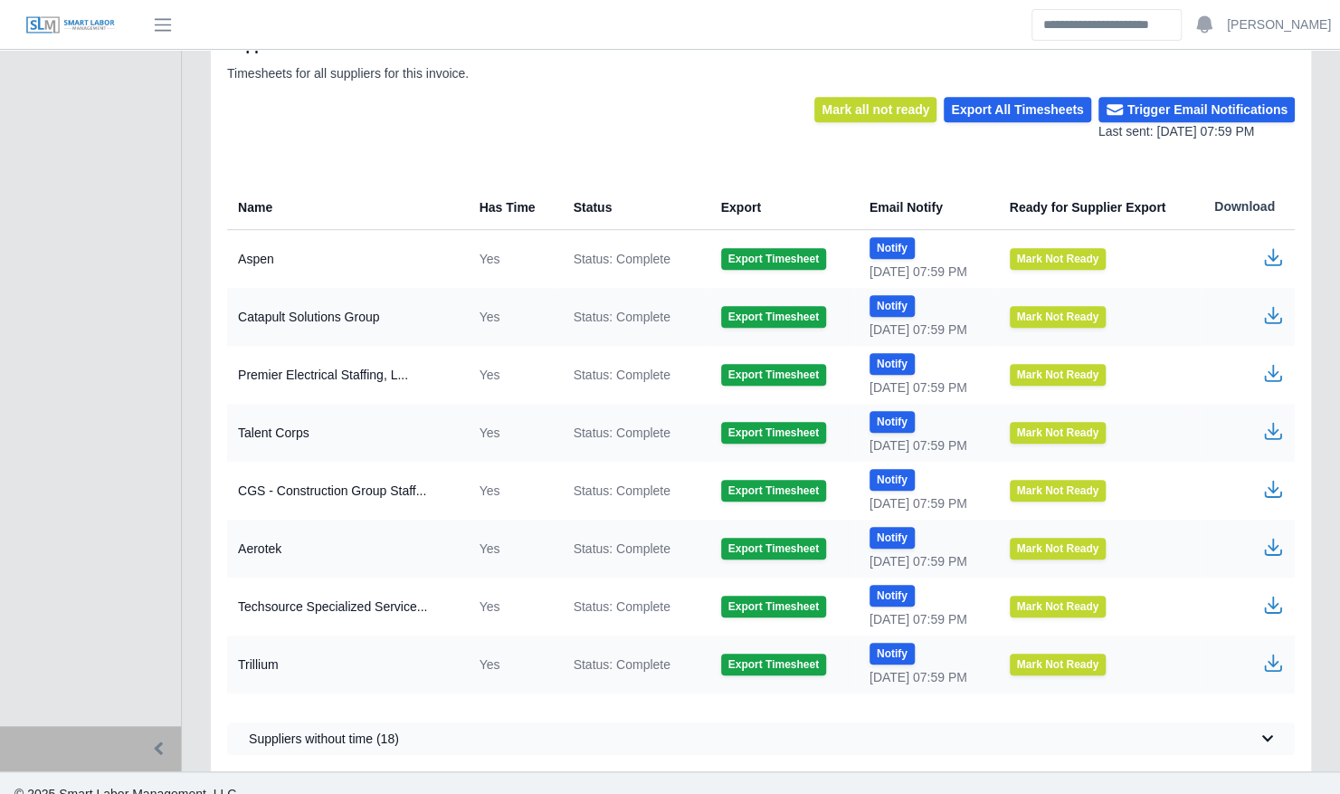
scroll to position [648, 0]
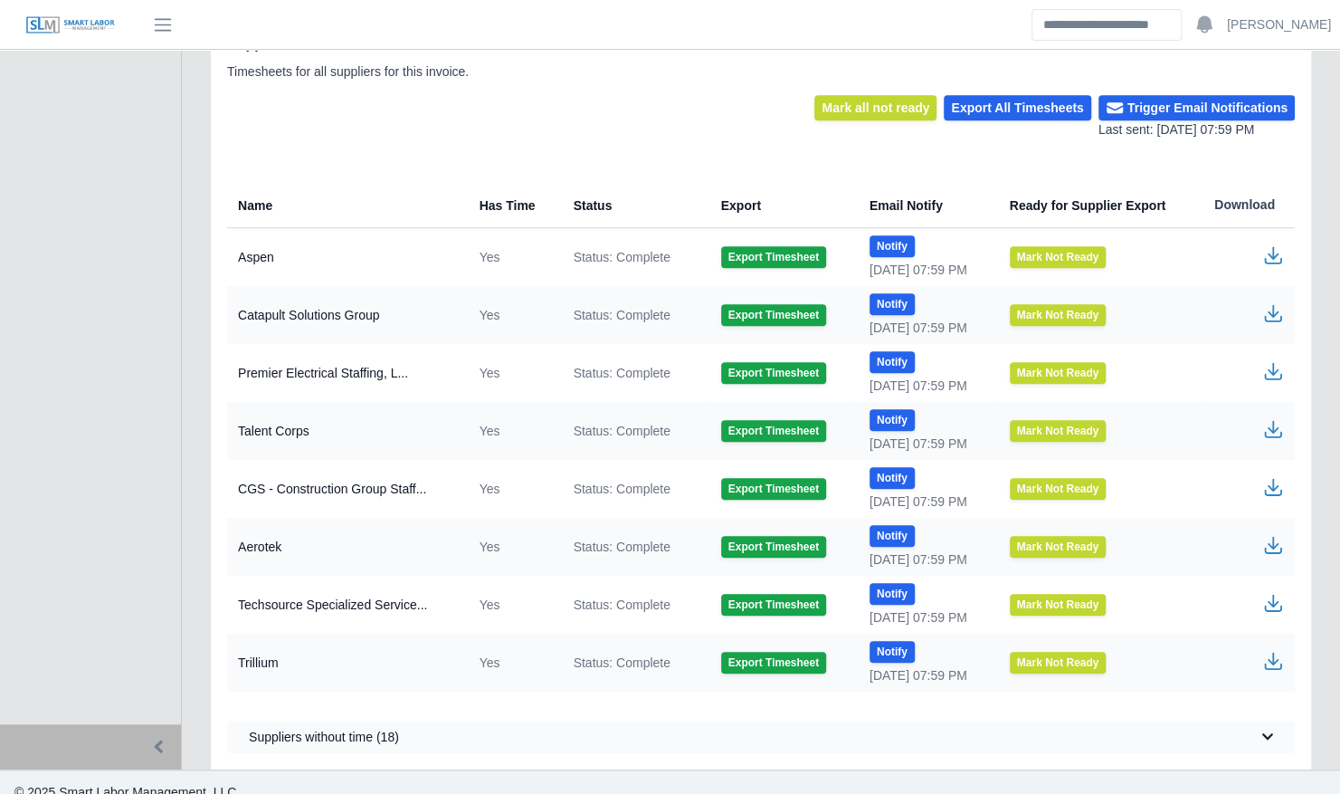
click at [1272, 485] on icon "button" at bounding box center [1273, 484] width 11 height 13
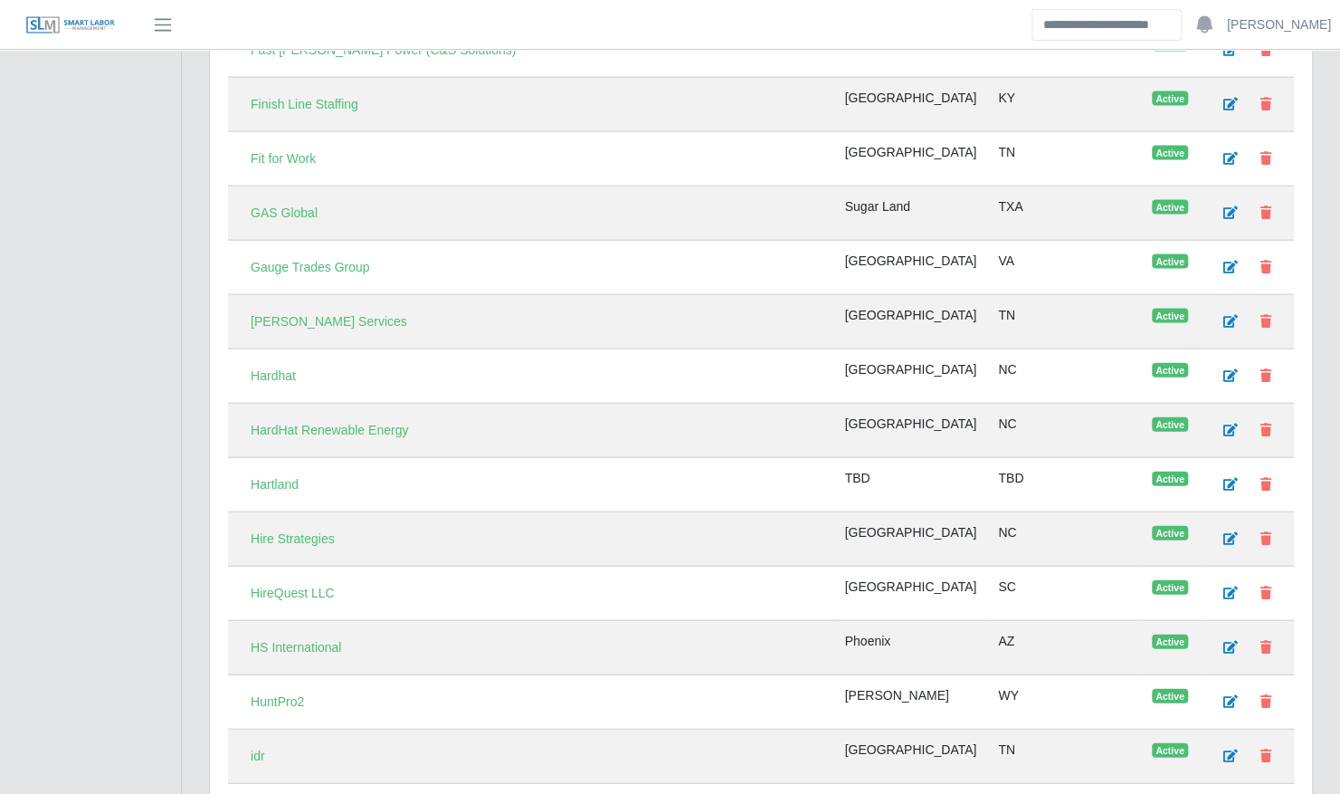
scroll to position [2125, 0]
